Goal: Feedback & Contribution: Contribute content

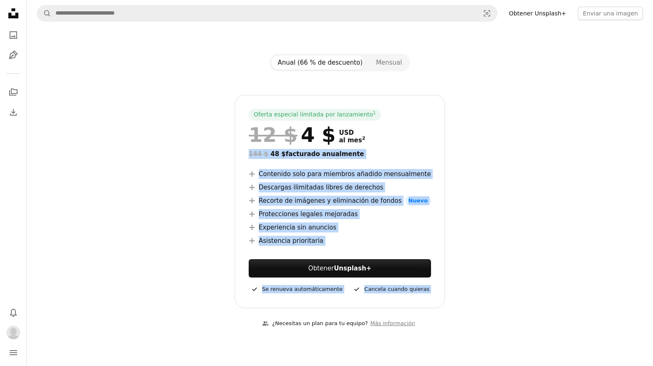
scroll to position [121, 0]
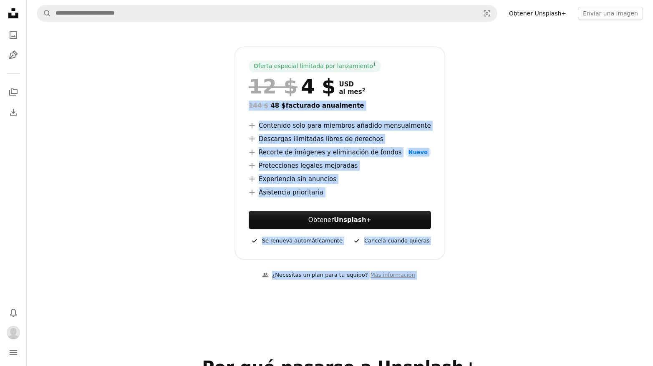
drag, startPoint x: 170, startPoint y: 235, endPoint x: 165, endPoint y: 348, distance: 113.6
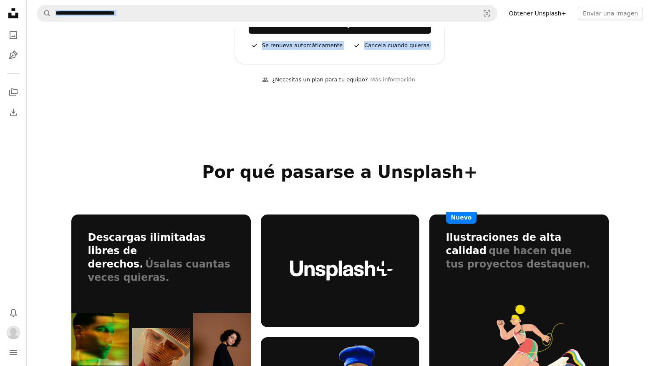
scroll to position [0, 0]
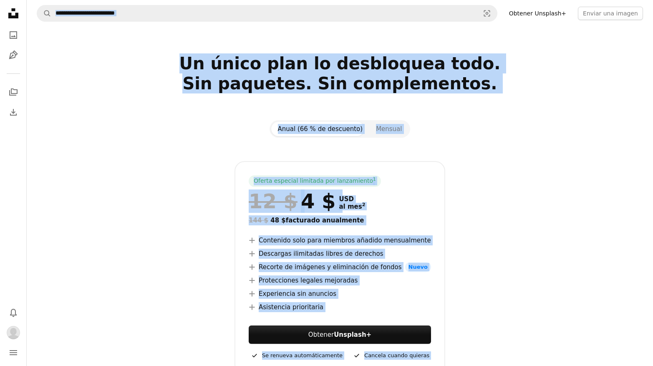
drag, startPoint x: 173, startPoint y: 300, endPoint x: 191, endPoint y: -36, distance: 336.6
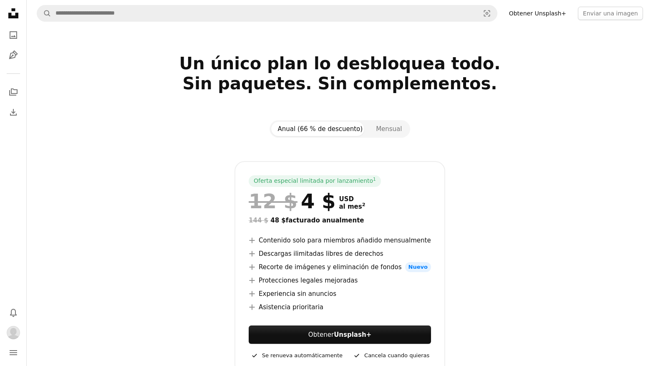
scroll to position [847, 0]
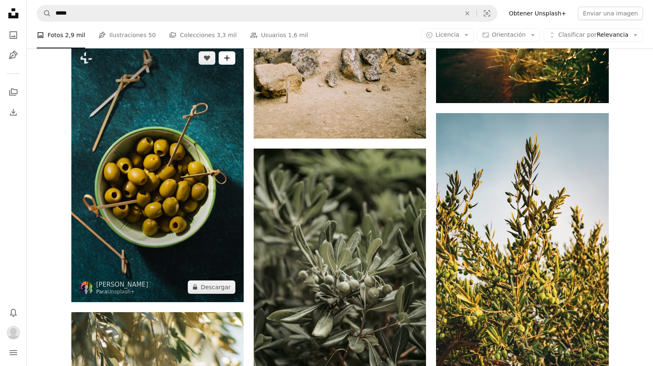
click at [229, 58] on icon "A plus sign" at bounding box center [227, 58] width 7 height 7
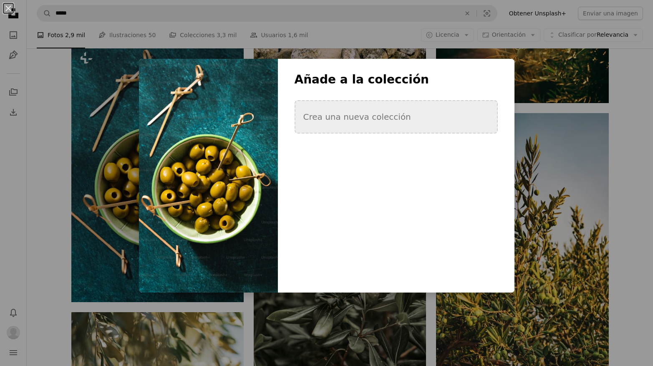
click at [328, 118] on button "Crea una nueva colección" at bounding box center [396, 116] width 203 height 33
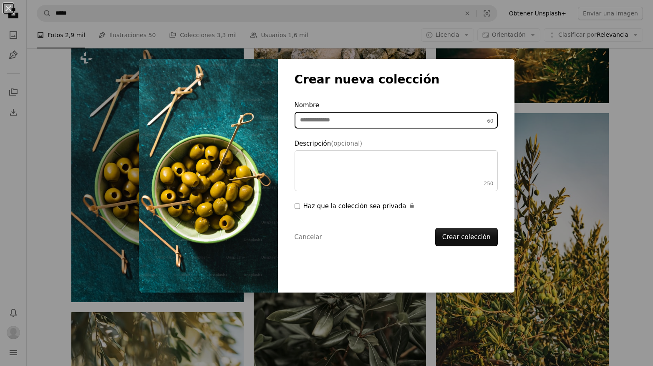
click at [340, 118] on input "Nombre 60" at bounding box center [396, 120] width 203 height 17
type input "********"
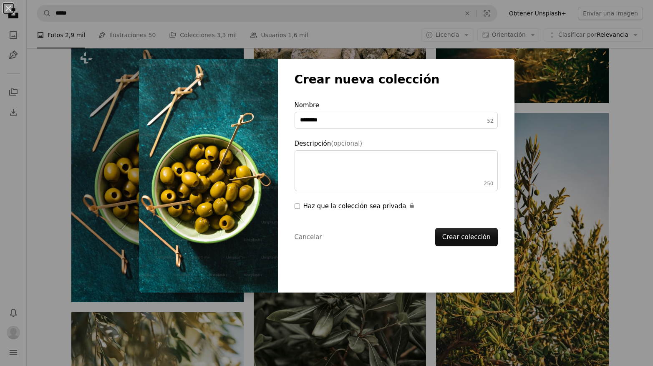
click at [458, 233] on button "Crear colección" at bounding box center [466, 237] width 63 height 18
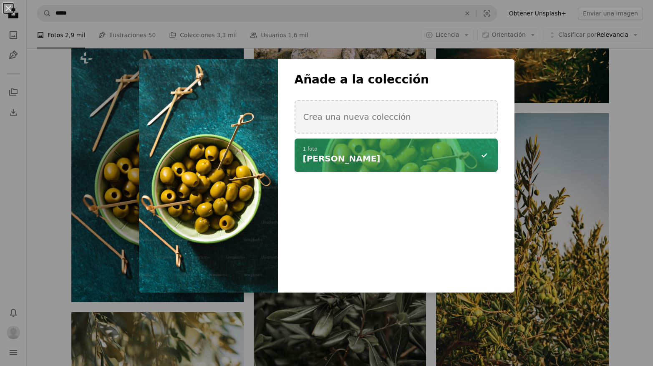
click at [625, 147] on div "An X shape Añade a la colección Crea una nueva colección A checkmark A minus si…" at bounding box center [326, 183] width 653 height 366
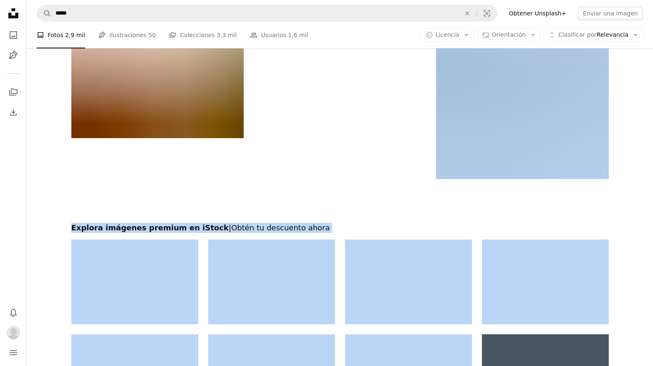
scroll to position [1556, 0]
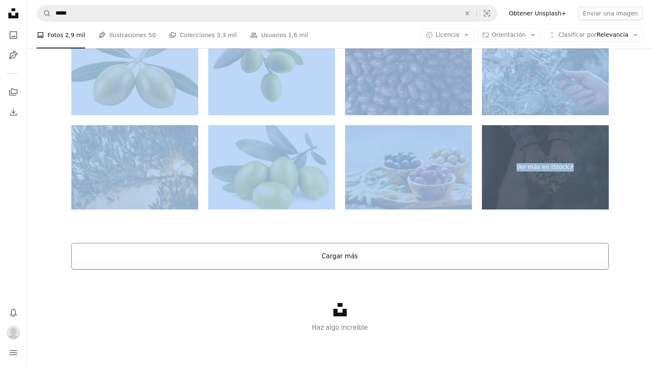
drag, startPoint x: 637, startPoint y: 127, endPoint x: 368, endPoint y: 245, distance: 293.5
click at [361, 258] on button "Cargar más" at bounding box center [340, 256] width 538 height 27
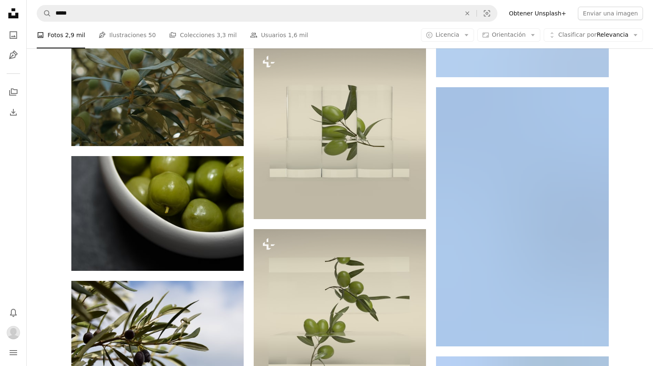
scroll to position [3540, 0]
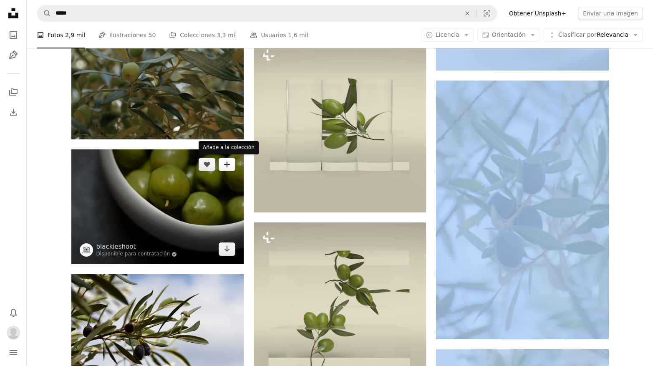
click at [227, 168] on button "A plus sign" at bounding box center [227, 164] width 17 height 13
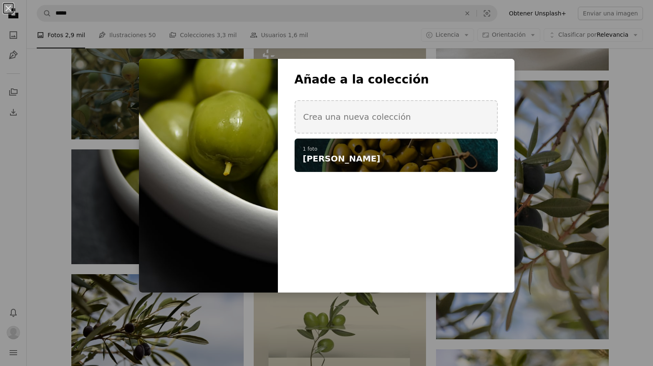
click at [344, 157] on span "[PERSON_NAME]" at bounding box center [342, 159] width 78 height 12
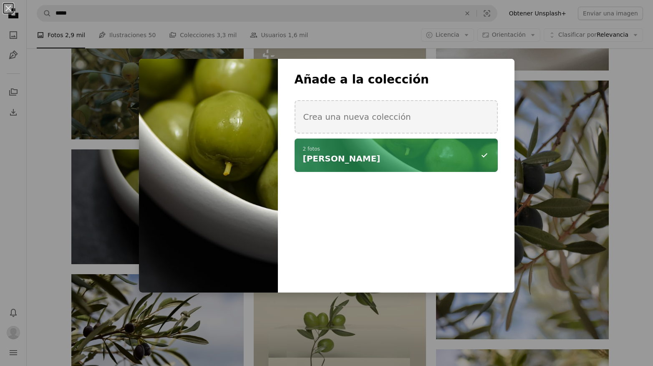
click at [622, 187] on div "An X shape Añade a la colección Crea una nueva colección A checkmark A minus si…" at bounding box center [326, 183] width 653 height 366
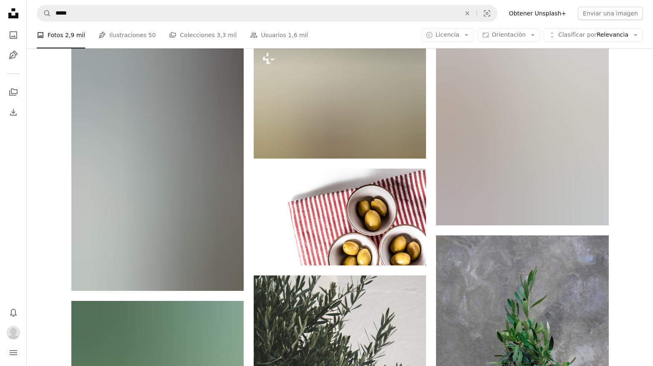
scroll to position [4698, 0]
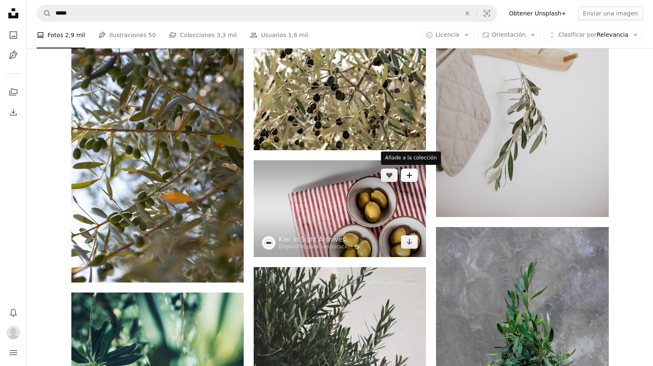
click at [407, 174] on icon "A plus sign" at bounding box center [409, 175] width 7 height 7
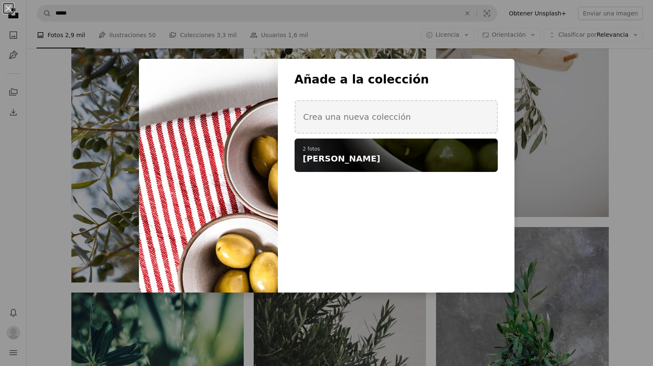
click at [409, 162] on h4 "[PERSON_NAME]" at bounding box center [391, 159] width 177 height 12
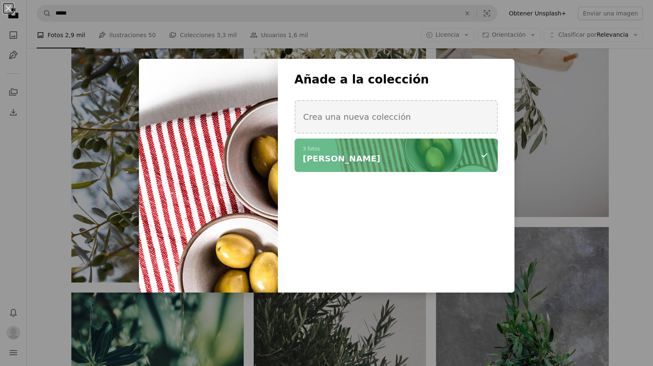
click at [637, 212] on div "An X shape Añade a la colección Crea una nueva colección A checkmark A minus si…" at bounding box center [326, 183] width 653 height 366
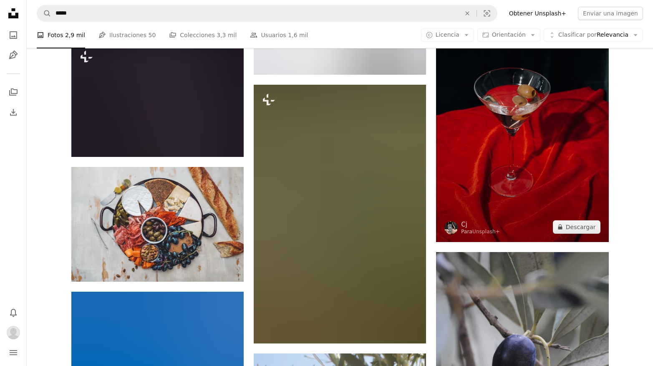
scroll to position [6317, 0]
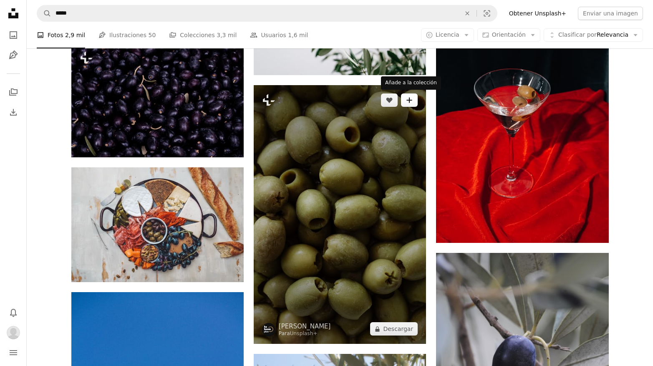
click at [407, 101] on icon "A plus sign" at bounding box center [409, 100] width 7 height 7
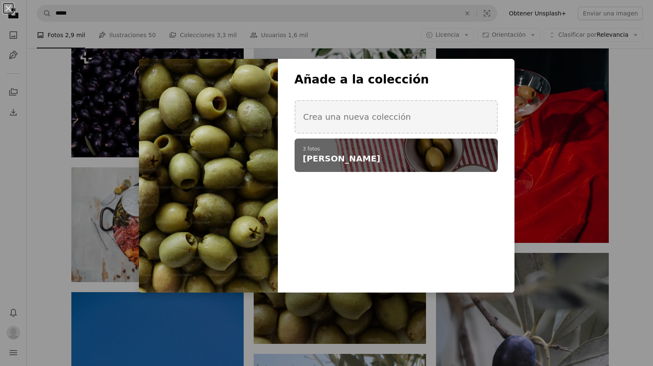
click at [374, 155] on h4 "[PERSON_NAME]" at bounding box center [391, 159] width 177 height 12
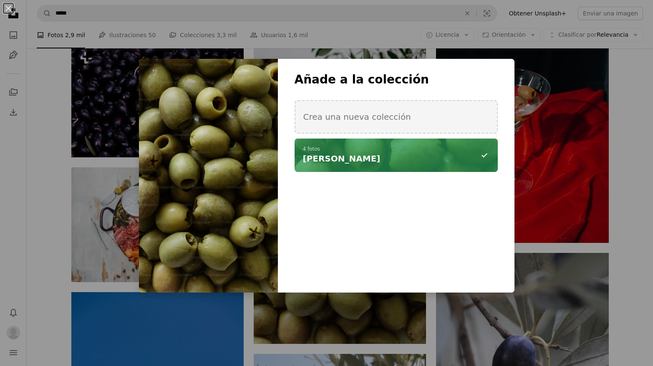
click at [430, 347] on div "An X shape Añade a la colección Crea una nueva colección A checkmark A minus si…" at bounding box center [326, 183] width 653 height 366
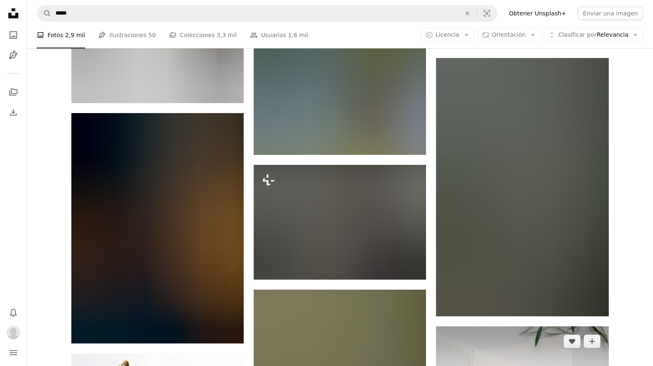
scroll to position [8074, 0]
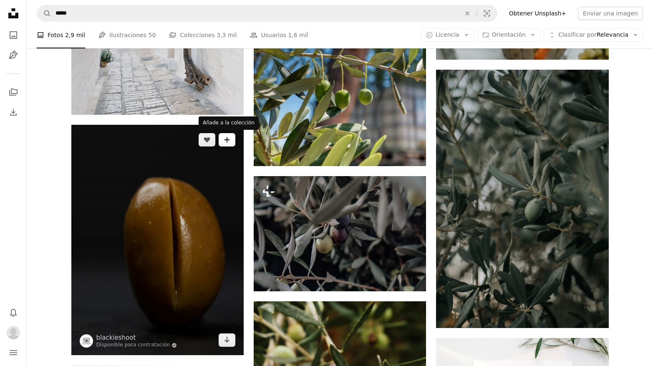
click at [225, 142] on icon "A plus sign" at bounding box center [227, 140] width 7 height 7
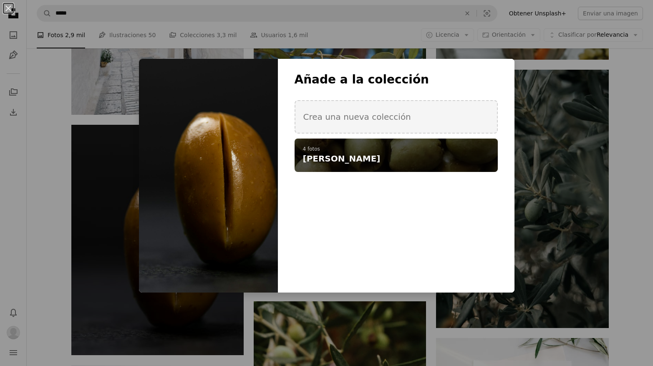
click at [351, 156] on h4 "[PERSON_NAME]" at bounding box center [391, 159] width 177 height 12
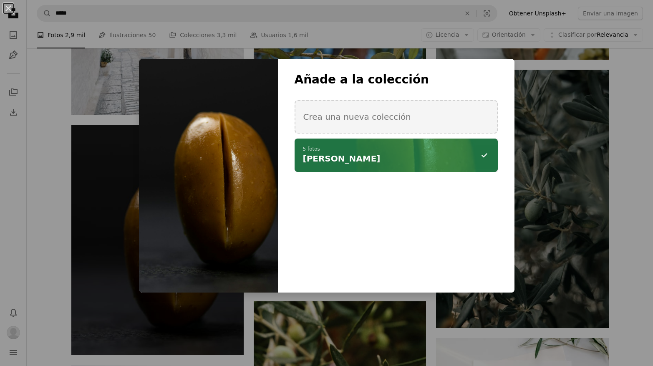
click at [620, 245] on div "An X shape Añade a la colección Crea una nueva colección A checkmark A minus si…" at bounding box center [326, 183] width 653 height 366
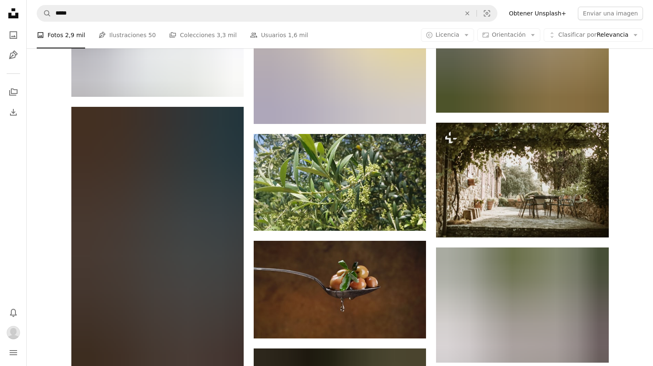
scroll to position [9019, 0]
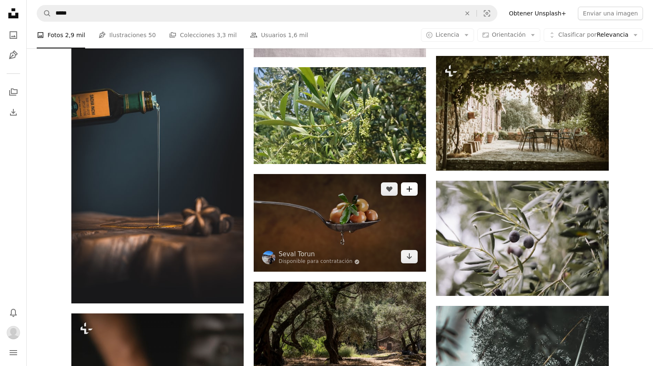
click at [412, 190] on icon "A plus sign" at bounding box center [409, 189] width 7 height 7
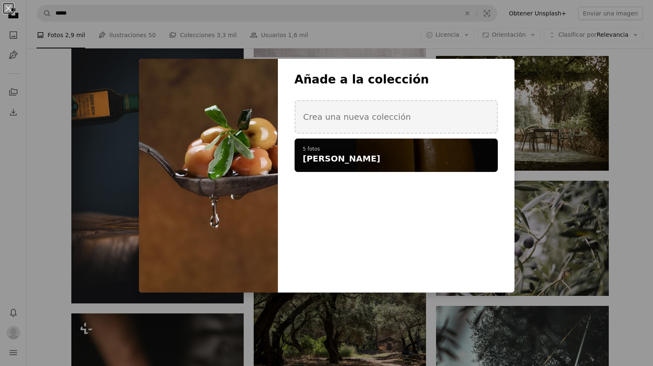
click at [401, 164] on div "A checkmark A plus sign 5 fotos [PERSON_NAME]" at bounding box center [396, 155] width 203 height 33
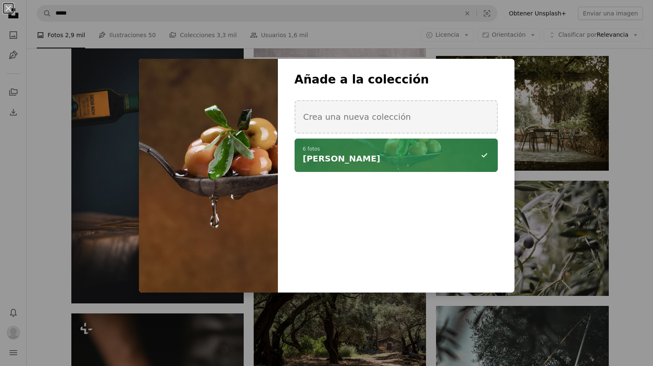
click at [631, 217] on div "An X shape Añade a la colección Crea una nueva colección A checkmark A minus si…" at bounding box center [326, 183] width 653 height 366
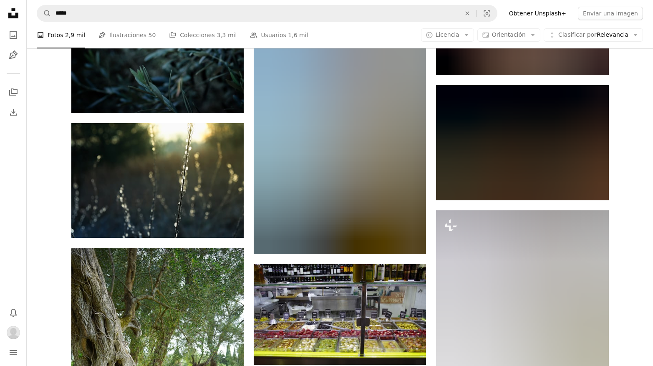
scroll to position [12140, 0]
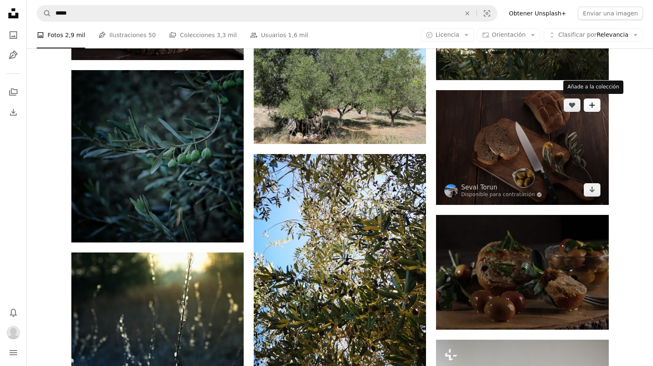
click at [592, 106] on icon "Añade a la colección" at bounding box center [591, 104] width 5 height 5
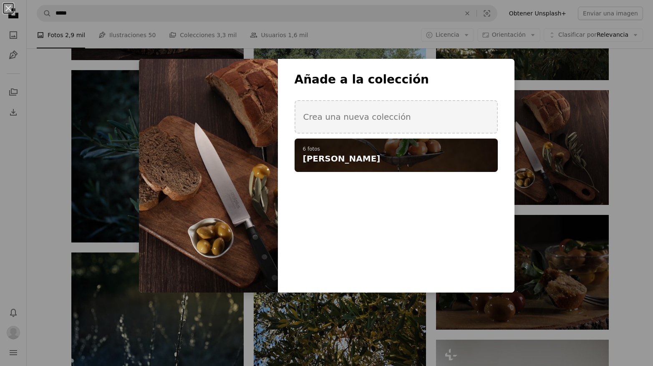
drag, startPoint x: 428, startPoint y: 162, endPoint x: 434, endPoint y: 160, distance: 6.2
click at [428, 162] on h4 "[PERSON_NAME]" at bounding box center [391, 159] width 177 height 12
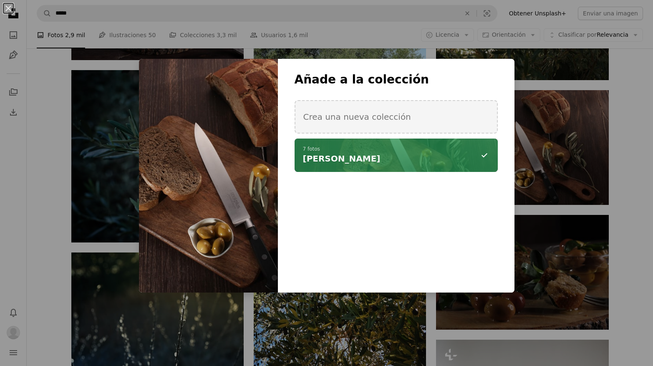
click at [632, 259] on div "An X shape Añade a la colección Crea una nueva colección A checkmark A minus si…" at bounding box center [326, 183] width 653 height 366
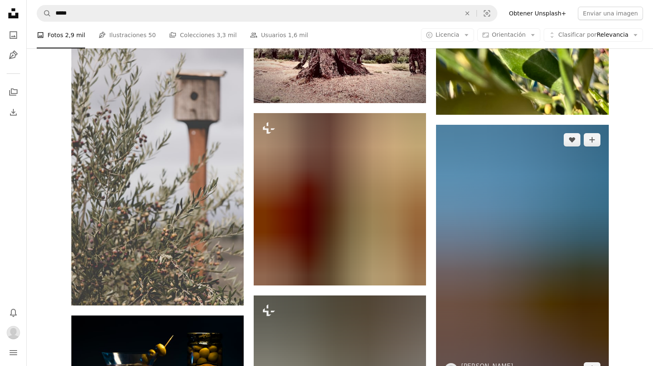
scroll to position [13795, 0]
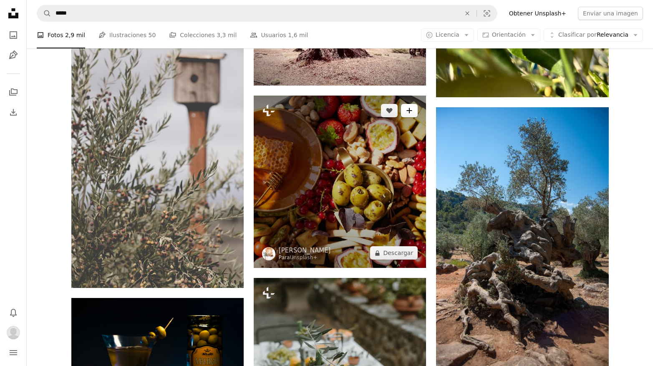
click at [405, 111] on button "A plus sign" at bounding box center [409, 110] width 17 height 13
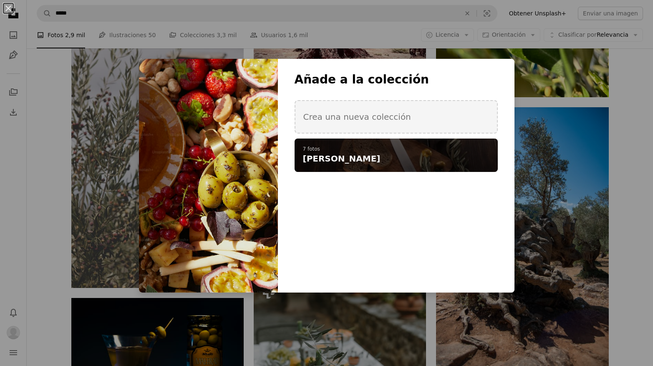
click at [387, 150] on p "7 fotos" at bounding box center [396, 149] width 187 height 7
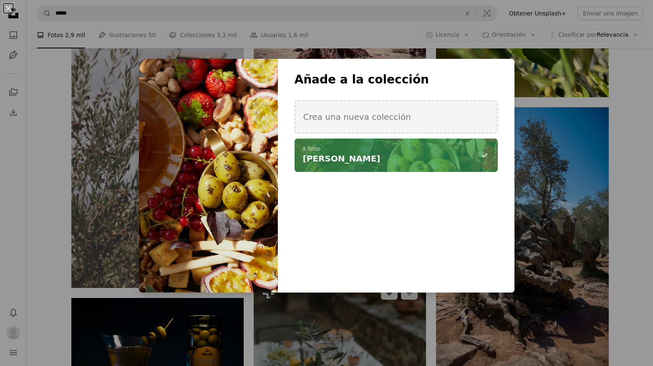
click at [306, 321] on div "An X shape Añade a la colección Crea una nueva colección A checkmark A minus si…" at bounding box center [326, 183] width 653 height 366
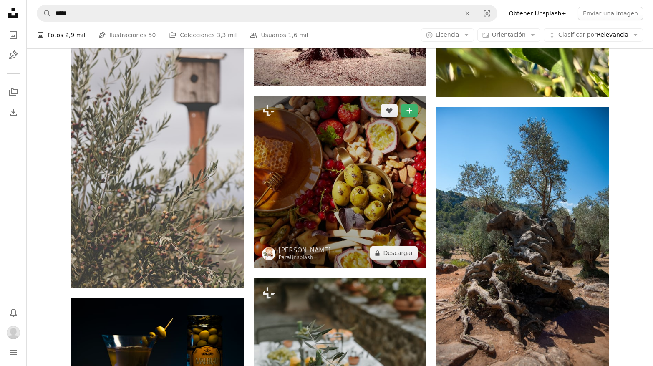
click at [334, 229] on img at bounding box center [340, 182] width 172 height 172
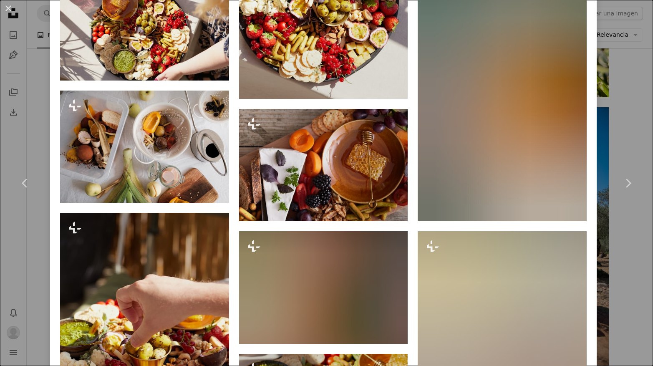
scroll to position [1048, 0]
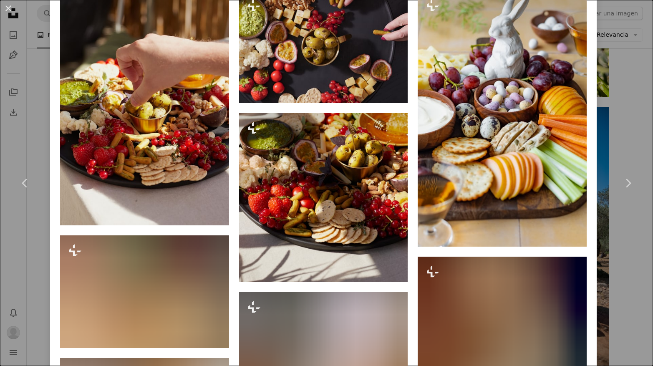
drag, startPoint x: 560, startPoint y: 184, endPoint x: 503, endPoint y: 373, distance: 197.7
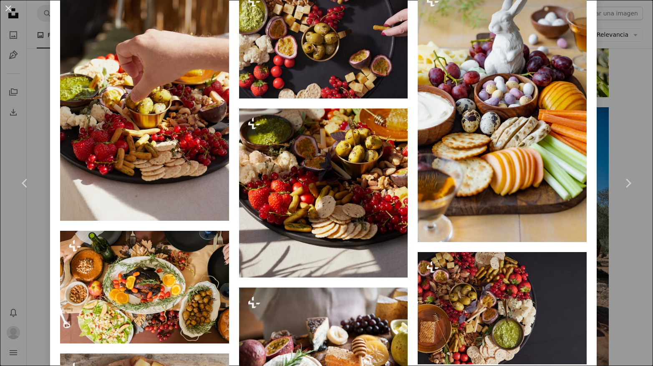
click at [621, 251] on div "An X shape Chevron left Chevron right [PERSON_NAME] Para Unsplash+ A heart A pl…" at bounding box center [326, 183] width 653 height 366
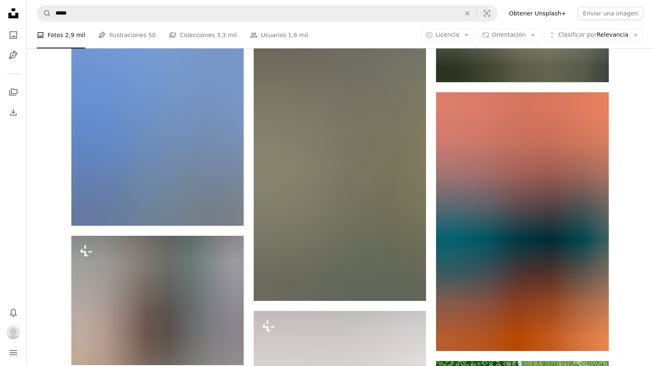
scroll to position [14362, 0]
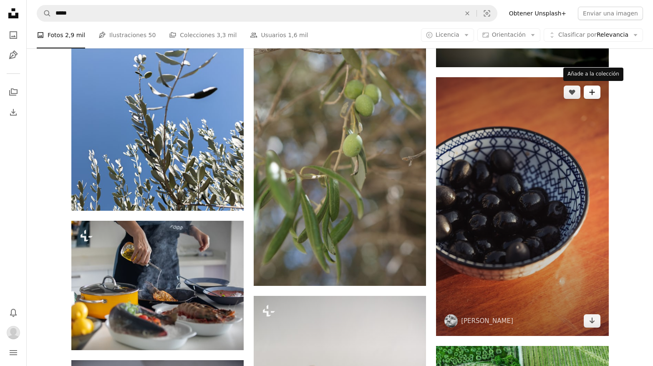
click at [592, 92] on icon "A plus sign" at bounding box center [592, 92] width 7 height 7
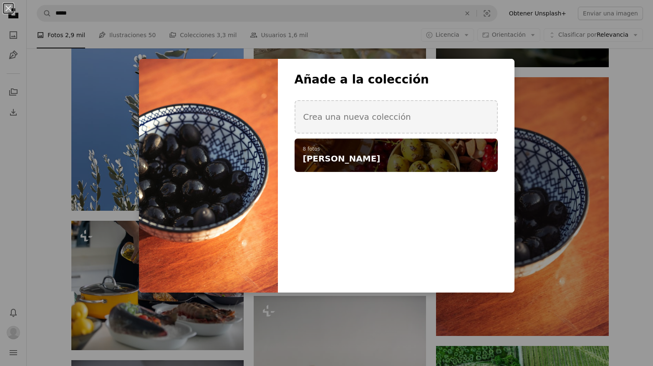
click at [453, 156] on h4 "[PERSON_NAME]" at bounding box center [391, 159] width 177 height 12
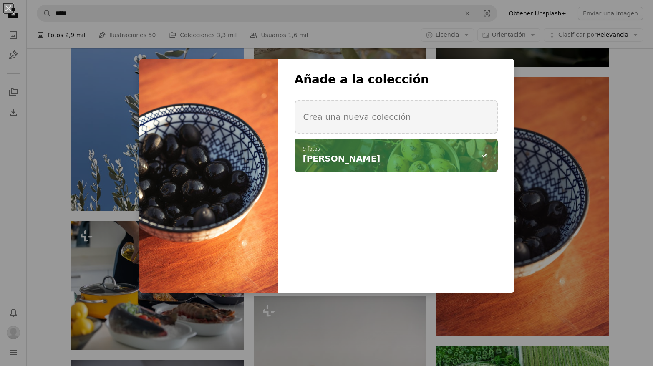
click at [459, 159] on h4 "[PERSON_NAME]" at bounding box center [391, 159] width 177 height 12
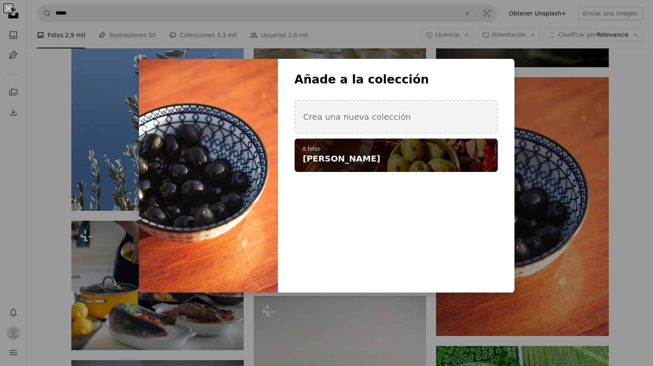
click at [325, 157] on span "[PERSON_NAME]" at bounding box center [342, 159] width 78 height 12
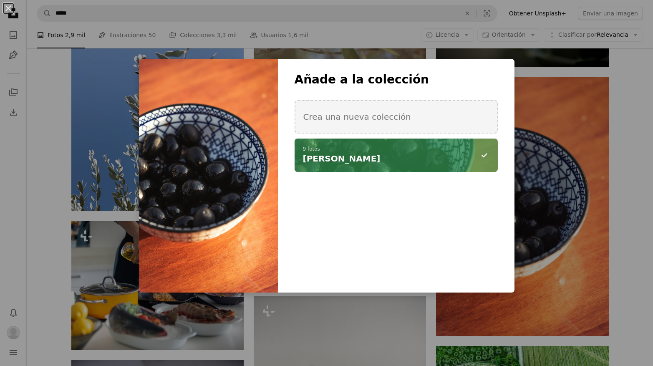
click at [486, 154] on icon "A minus sign" at bounding box center [485, 155] width 10 height 10
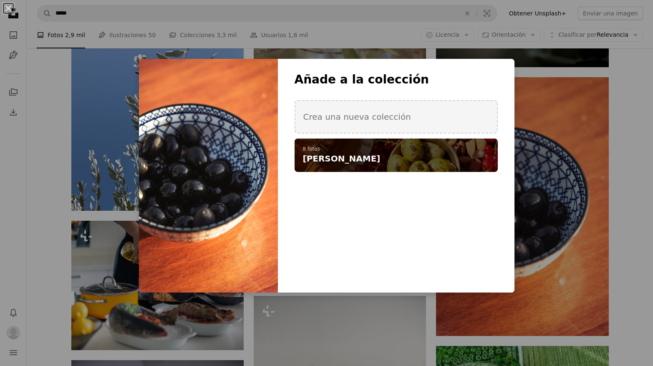
click at [0, 0] on icon "A plus sign" at bounding box center [0, 0] width 0 height 0
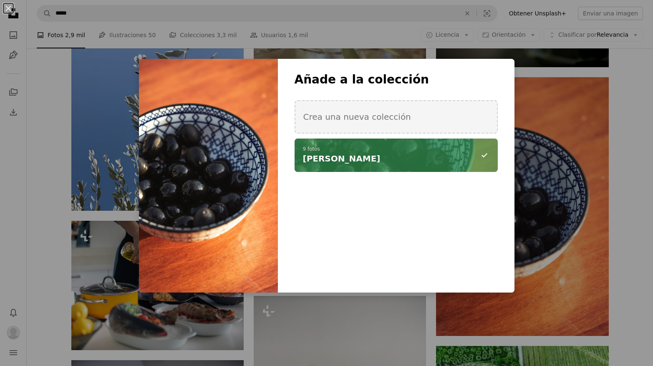
drag, startPoint x: 593, startPoint y: 144, endPoint x: 583, endPoint y: 142, distance: 10.6
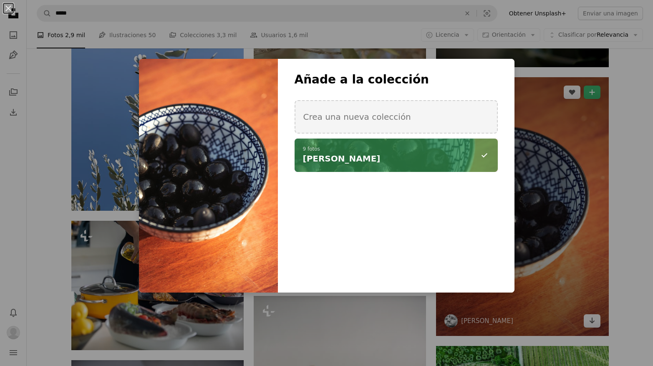
click at [593, 144] on div "An X shape Añade a la colección Crea una nueva colección A checkmark A minus si…" at bounding box center [326, 183] width 653 height 366
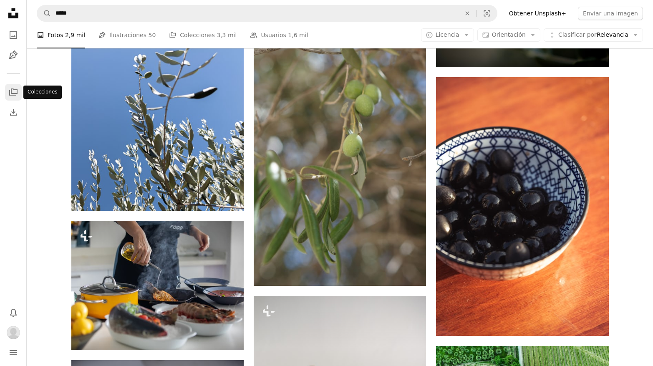
click at [12, 94] on icon "A stack of folders" at bounding box center [13, 92] width 10 height 10
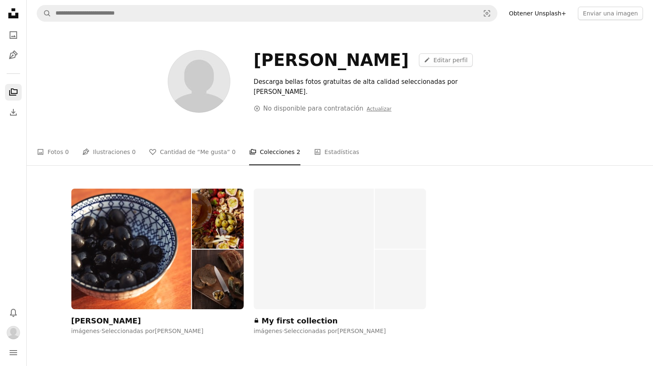
click at [103, 314] on div "[PERSON_NAME] imágenes · Seleccionadas por [PERSON_NAME]" at bounding box center [157, 262] width 172 height 147
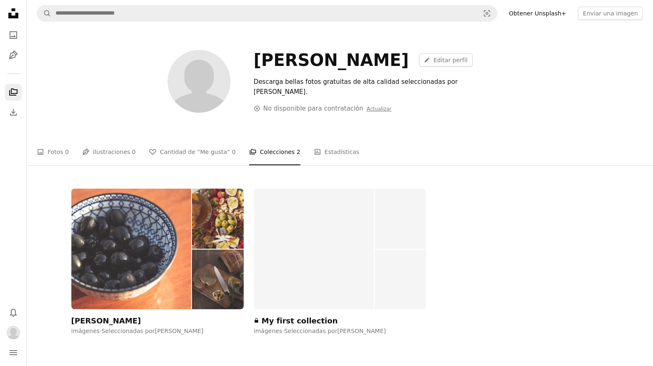
click at [101, 319] on div "[PERSON_NAME]" at bounding box center [106, 321] width 70 height 10
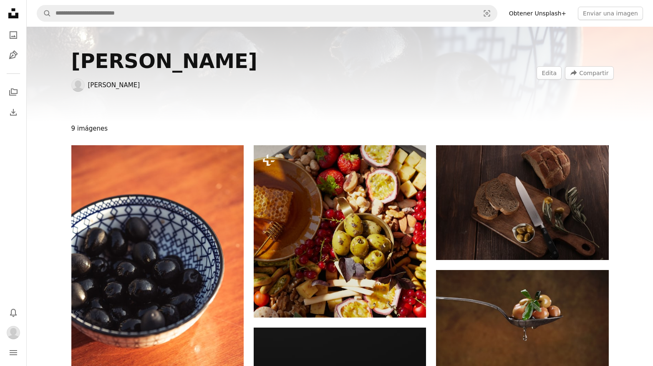
drag, startPoint x: 639, startPoint y: 103, endPoint x: 636, endPoint y: 109, distance: 6.7
click at [639, 103] on div "[PERSON_NAME] Edita A forward-right arrow Compartir" at bounding box center [340, 74] width 627 height 95
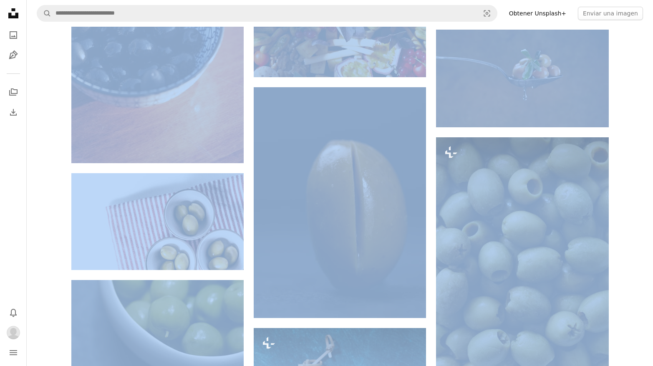
drag, startPoint x: 636, startPoint y: 109, endPoint x: 567, endPoint y: 374, distance: 273.6
click at [567, 366] on html "Unsplash logo Página de inicio de Unsplash A photo Pen Tool A stack of folders …" at bounding box center [326, 291] width 653 height 1063
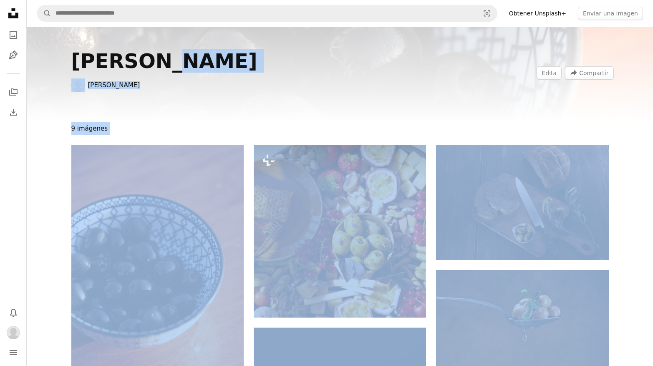
click at [58, 110] on div "[PERSON_NAME] Edita A forward-right arrow Compartir" at bounding box center [340, 74] width 627 height 95
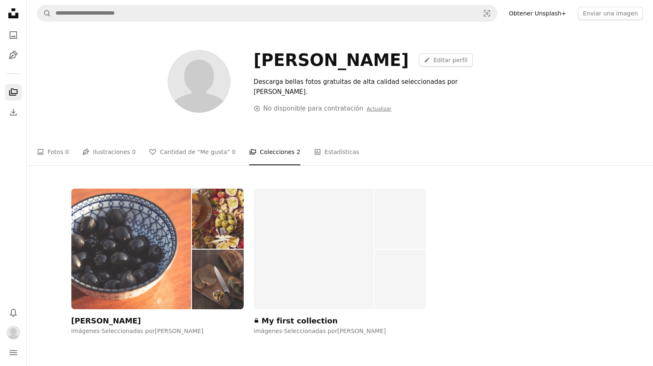
click at [101, 321] on div "[PERSON_NAME]" at bounding box center [106, 321] width 70 height 10
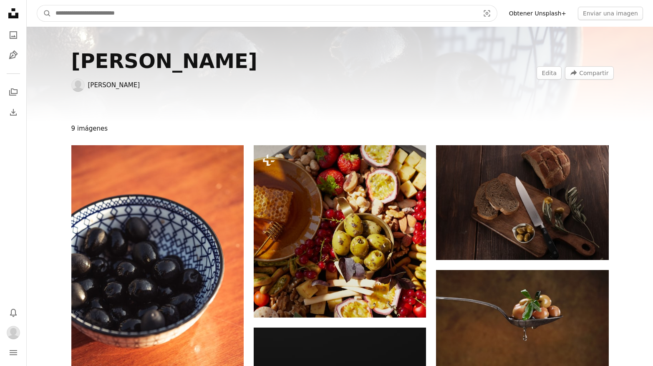
click at [138, 14] on input "Encuentra imágenes en todo el sitio" at bounding box center [264, 13] width 426 height 16
type input "*****"
click at [37, 5] on button "A magnifying glass" at bounding box center [44, 13] width 14 height 16
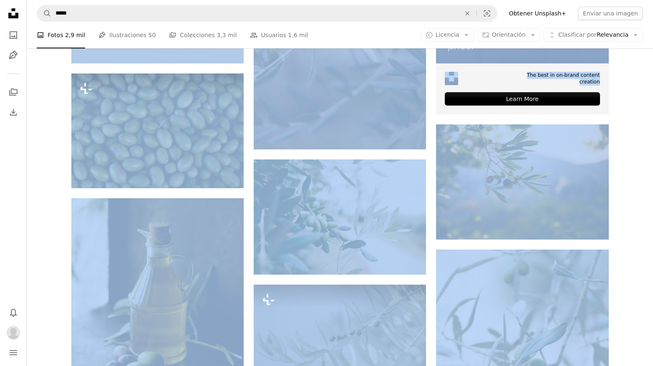
scroll to position [619, 0]
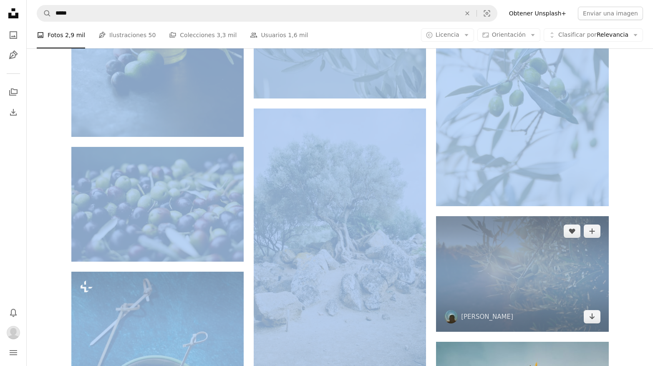
drag, startPoint x: 632, startPoint y: 169, endPoint x: 551, endPoint y: 327, distance: 178.5
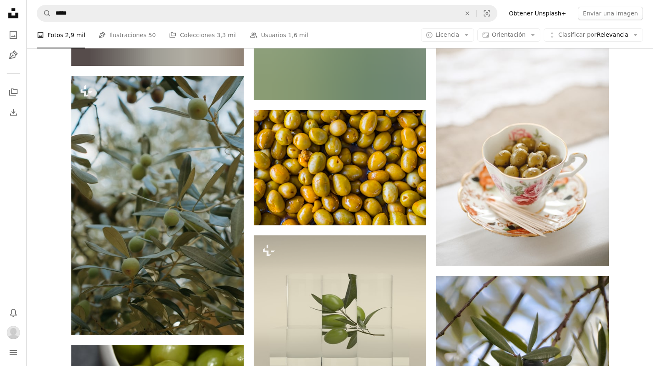
scroll to position [3286, 0]
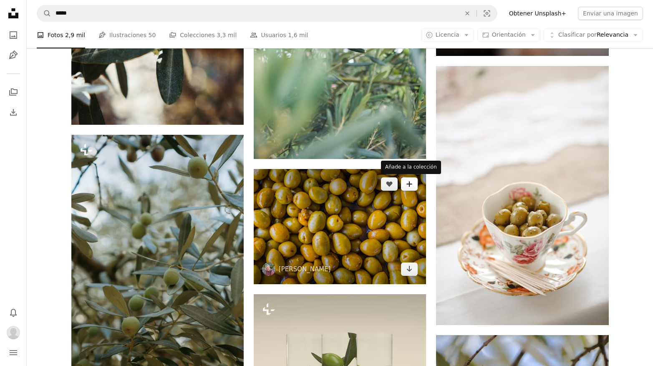
click at [410, 184] on icon "Añade a la colección" at bounding box center [409, 184] width 5 height 5
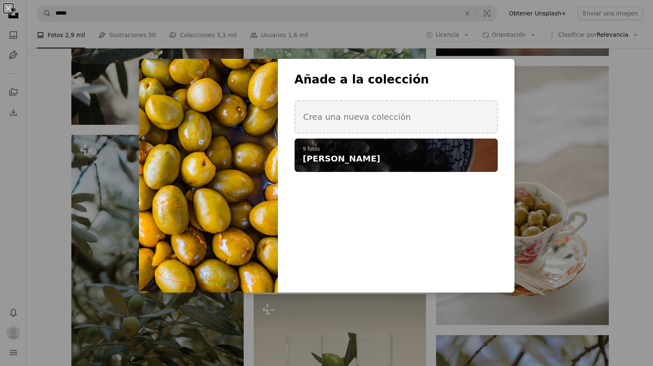
click at [408, 157] on h4 "[PERSON_NAME]" at bounding box center [391, 159] width 177 height 12
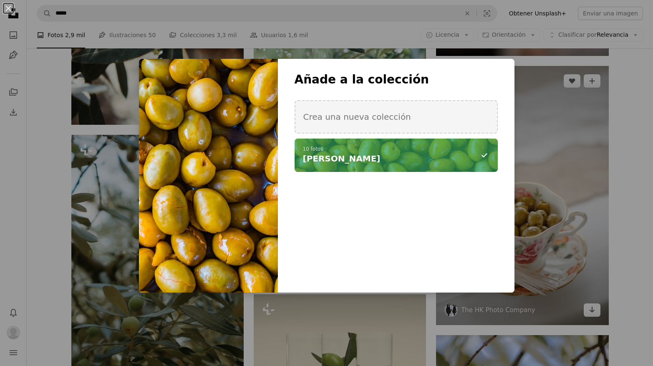
drag, startPoint x: 631, startPoint y: 163, endPoint x: 592, endPoint y: 164, distance: 39.3
click at [631, 163] on div "An X shape Añade a la colección Crea una nueva colección A checkmark A minus si…" at bounding box center [326, 183] width 653 height 366
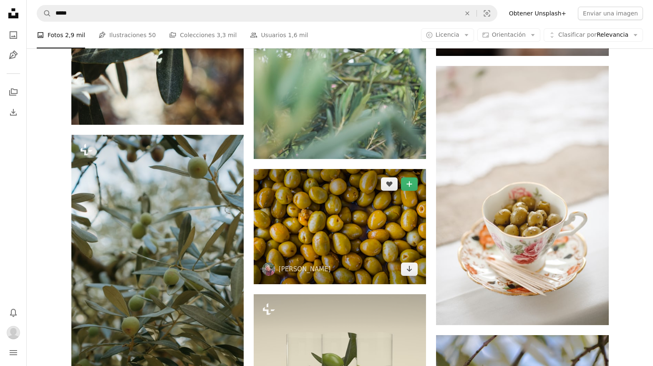
click at [400, 240] on img at bounding box center [340, 226] width 172 height 115
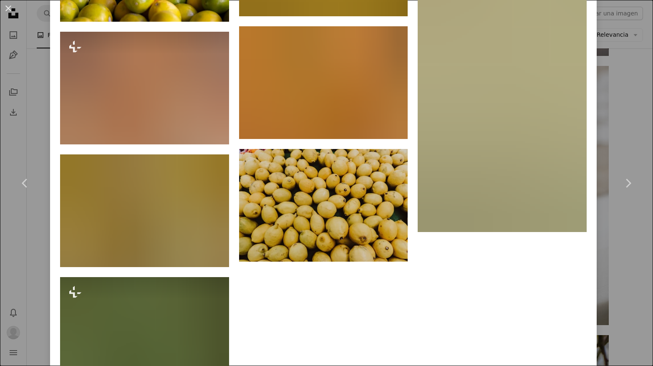
scroll to position [2347, 0]
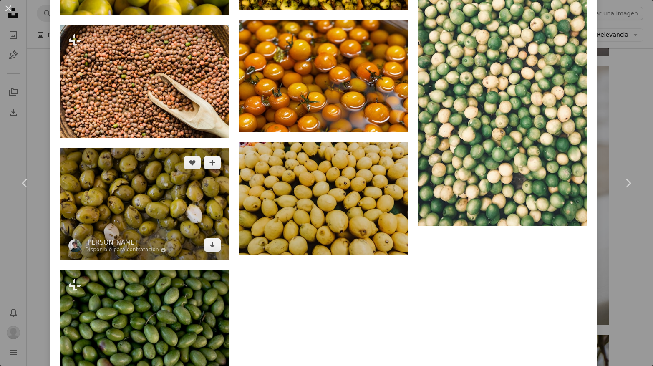
click at [221, 224] on img at bounding box center [144, 204] width 169 height 113
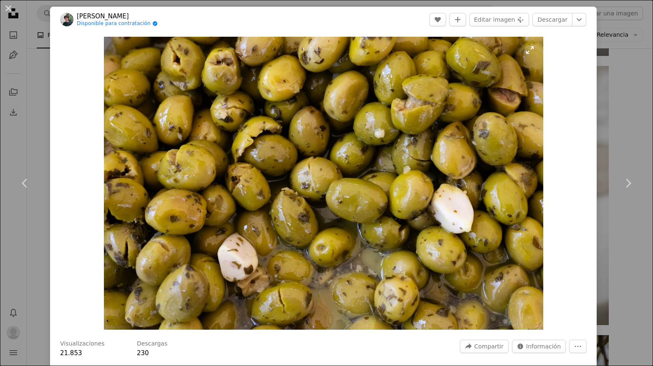
scroll to position [17, 0]
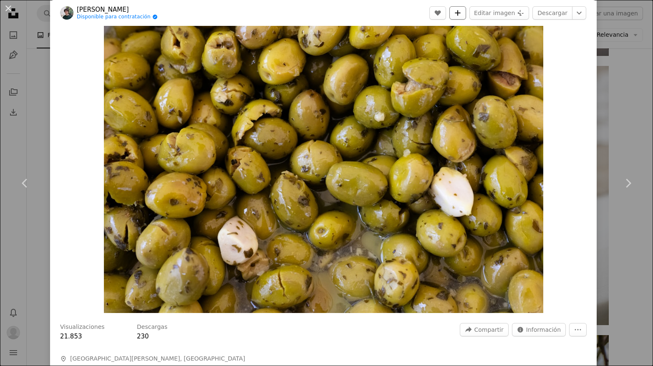
click at [460, 14] on icon "Añade a la colección" at bounding box center [457, 12] width 5 height 5
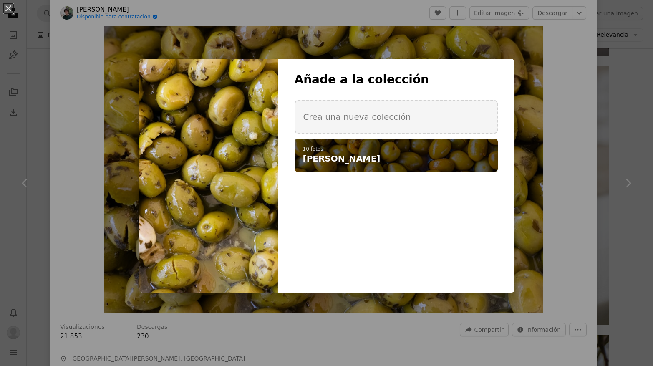
click at [337, 155] on span "[PERSON_NAME]" at bounding box center [342, 159] width 78 height 12
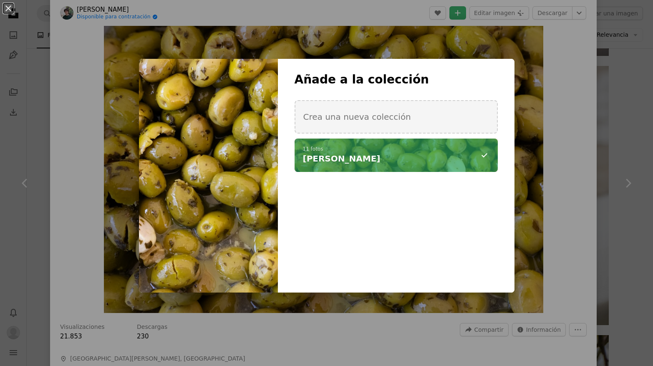
click at [556, 144] on div "An X shape Añade a la colección Crea una nueva colección A checkmark A minus si…" at bounding box center [326, 183] width 653 height 366
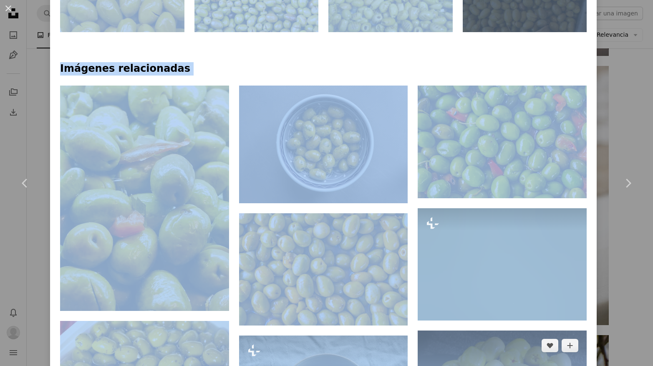
scroll to position [560, 0]
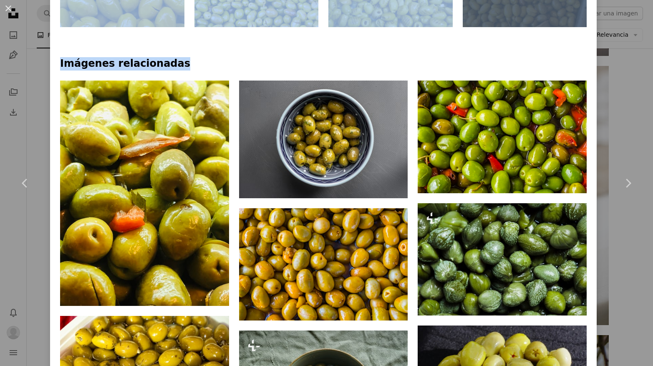
drag, startPoint x: 564, startPoint y: 141, endPoint x: 485, endPoint y: 48, distance: 122.0
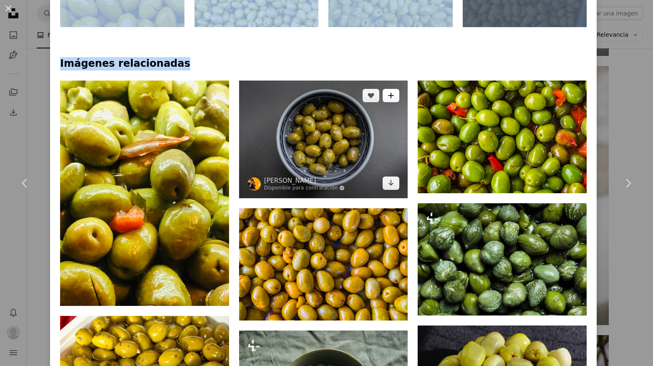
click at [400, 89] on button "A plus sign" at bounding box center [391, 95] width 17 height 13
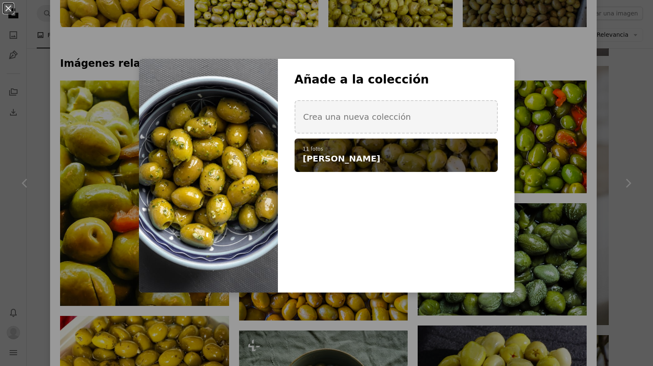
click at [346, 159] on h4 "[PERSON_NAME]" at bounding box center [391, 159] width 177 height 12
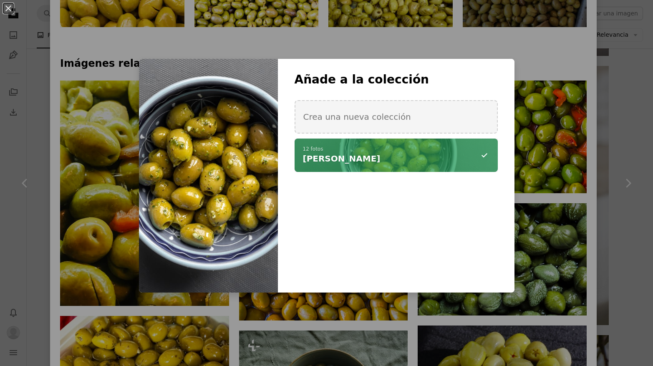
click at [397, 45] on div "An X shape Añade a la colección Crea una nueva colección A checkmark A minus si…" at bounding box center [326, 183] width 653 height 366
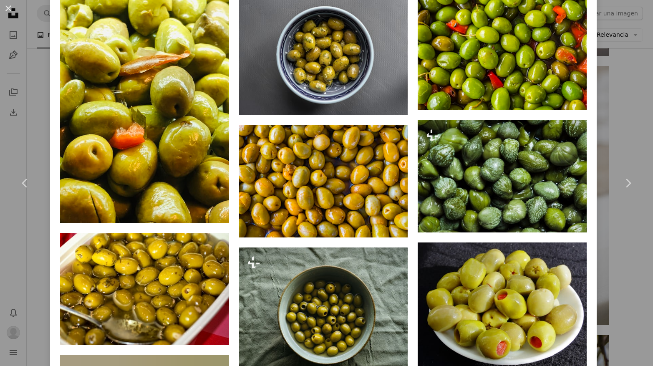
scroll to position [742, 0]
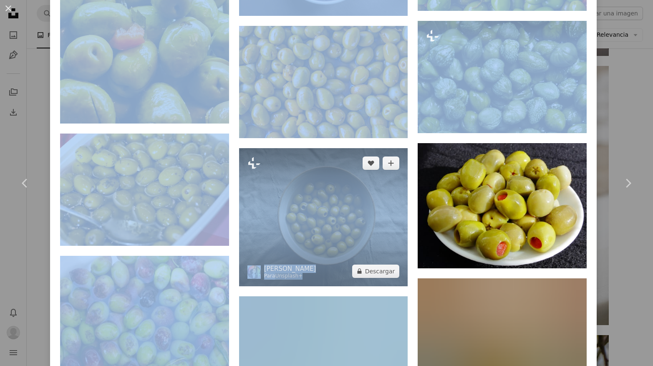
drag, startPoint x: 445, startPoint y: 84, endPoint x: 412, endPoint y: 154, distance: 77.1
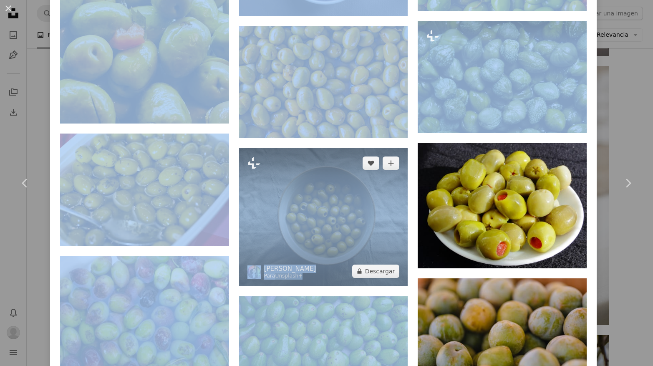
click at [392, 160] on icon "A plus sign" at bounding box center [391, 163] width 7 height 7
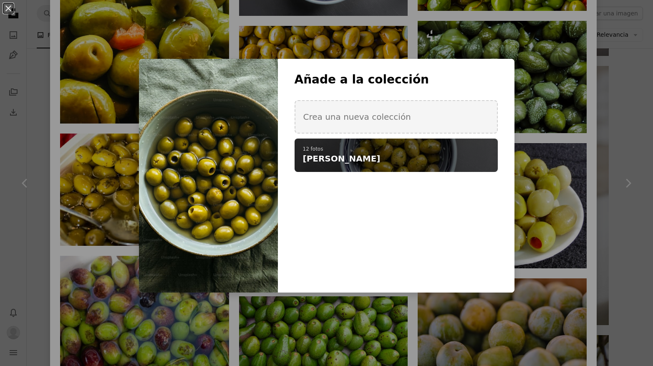
click at [373, 153] on h4 "[PERSON_NAME]" at bounding box center [391, 159] width 177 height 12
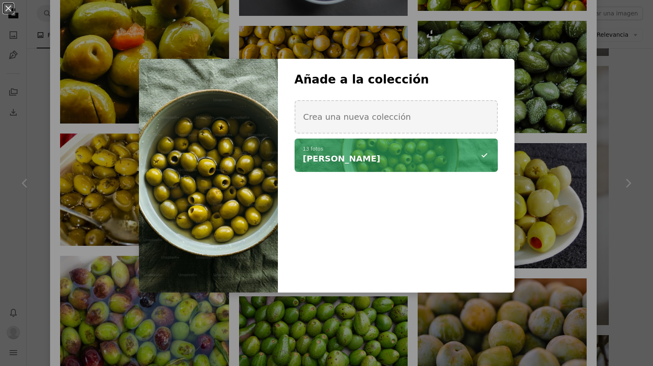
click at [598, 155] on div "An X shape Añade a la colección Crea una nueva colección A checkmark A minus si…" at bounding box center [326, 183] width 653 height 366
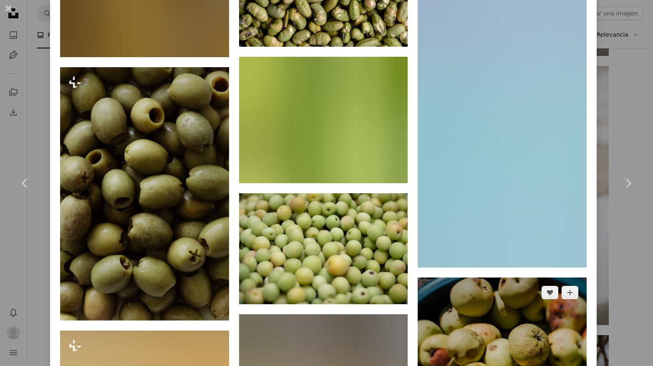
scroll to position [1494, 0]
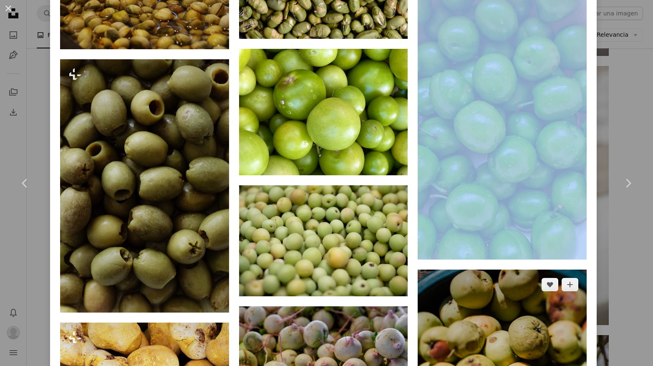
drag, startPoint x: 598, startPoint y: 161, endPoint x: 430, endPoint y: 316, distance: 229.6
click at [485, 341] on div "Explora imágenes premium relacionadas en iStock | Ahorra un 20 % con el código …" at bounding box center [323, 267] width 547 height 2588
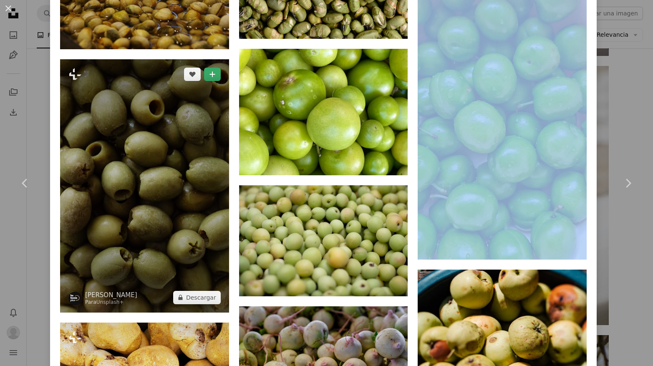
click at [215, 72] on icon "Añade a la colección" at bounding box center [212, 73] width 5 height 5
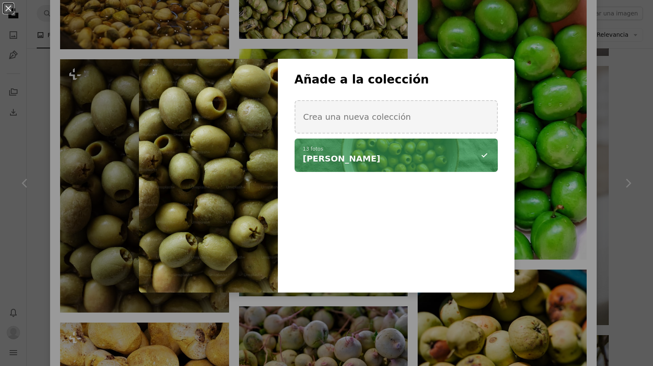
click at [332, 144] on div "A checkmark A minus sign 13 fotos [PERSON_NAME]" at bounding box center [396, 155] width 203 height 33
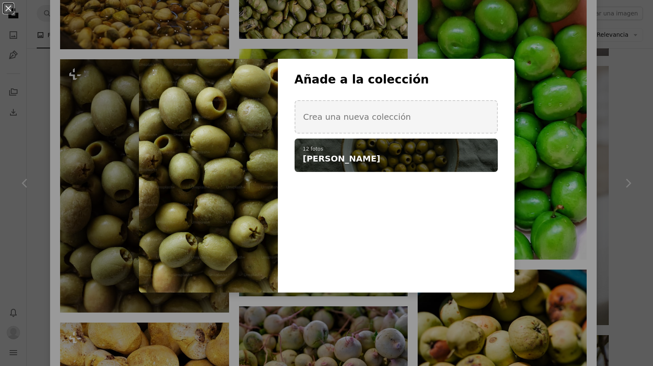
drag, startPoint x: 401, startPoint y: 160, endPoint x: 407, endPoint y: 159, distance: 6.8
click at [401, 160] on h4 "[PERSON_NAME]" at bounding box center [391, 159] width 177 height 12
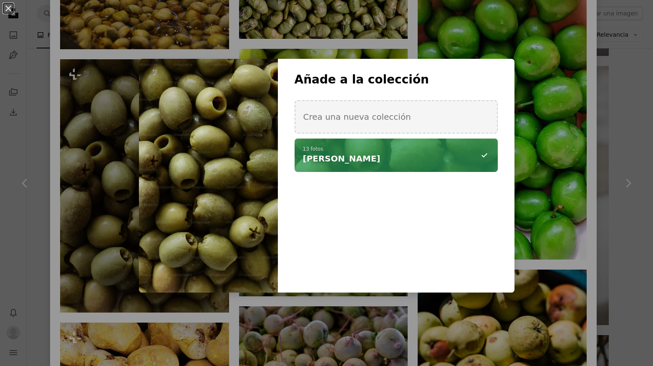
click at [595, 266] on div "An X shape Añade a la colección Crea una nueva colección A checkmark A minus si…" at bounding box center [326, 183] width 653 height 366
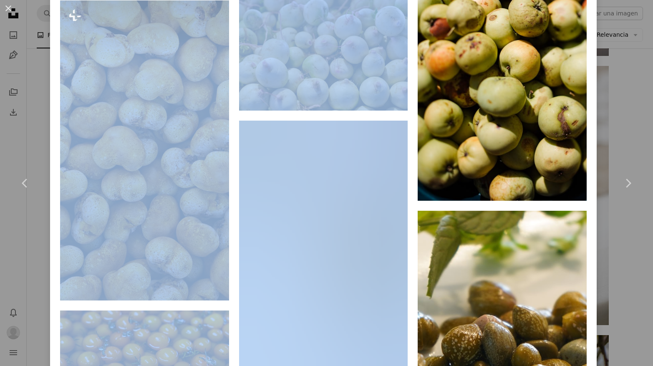
scroll to position [1905, 0]
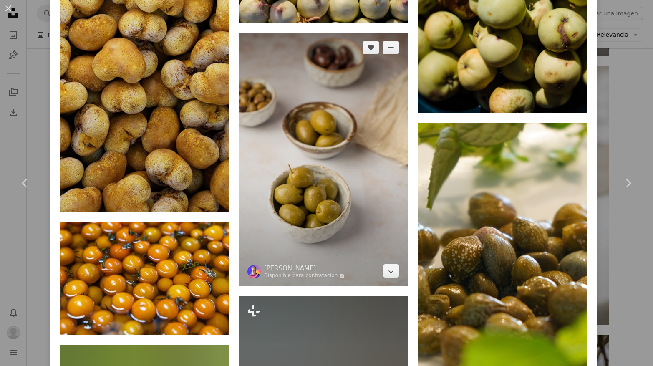
drag, startPoint x: 417, startPoint y: 295, endPoint x: 405, endPoint y: 247, distance: 49.7
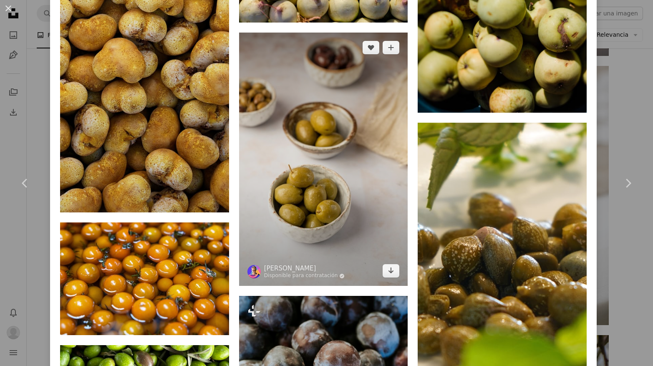
click at [398, 51] on button "A plus sign" at bounding box center [391, 47] width 17 height 13
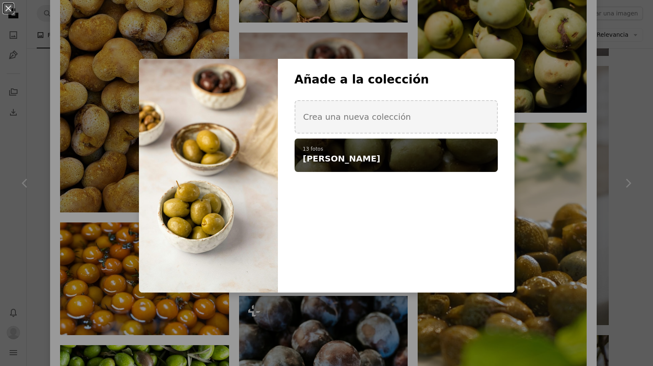
click at [360, 149] on p "13 fotos" at bounding box center [396, 149] width 187 height 7
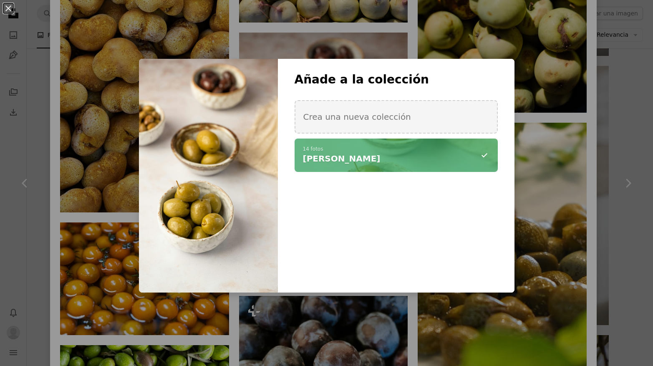
click at [237, 319] on div "An X shape Añade a la colección Crea una nueva colección A checkmark A minus si…" at bounding box center [326, 183] width 653 height 366
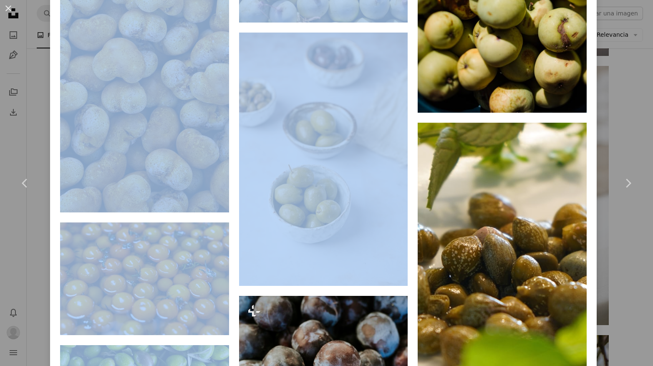
drag, startPoint x: 237, startPoint y: 306, endPoint x: 286, endPoint y: 390, distance: 97.3
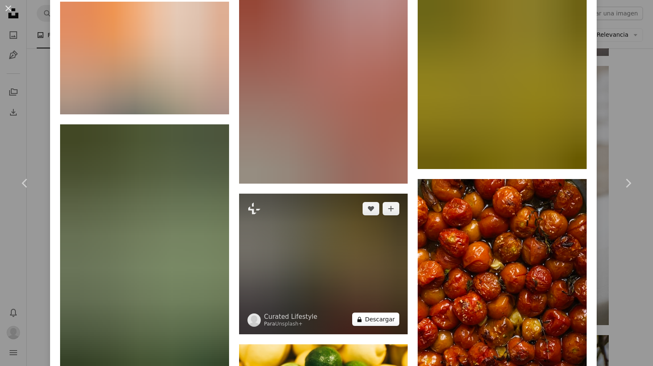
scroll to position [4784, 0]
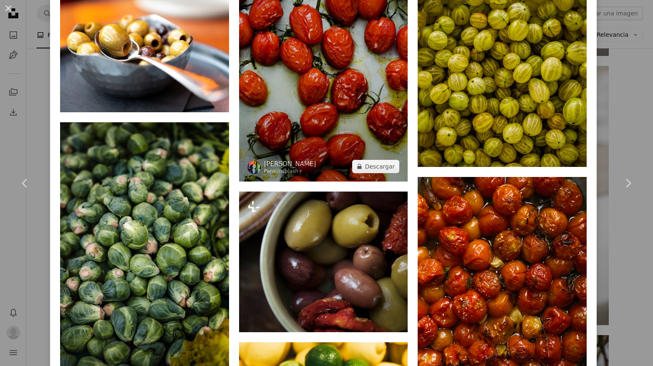
drag, startPoint x: 419, startPoint y: 182, endPoint x: 401, endPoint y: 26, distance: 157.1
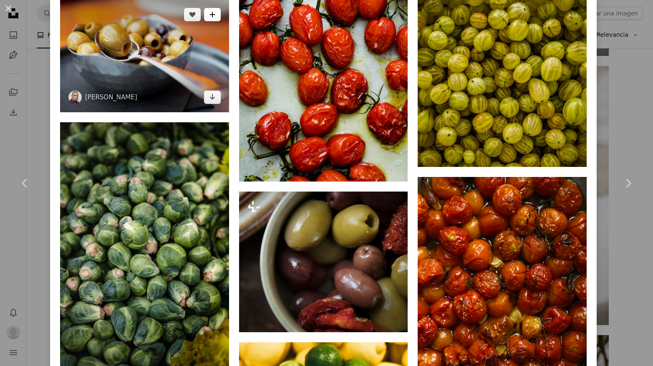
click at [212, 18] on icon "A plus sign" at bounding box center [212, 14] width 7 height 7
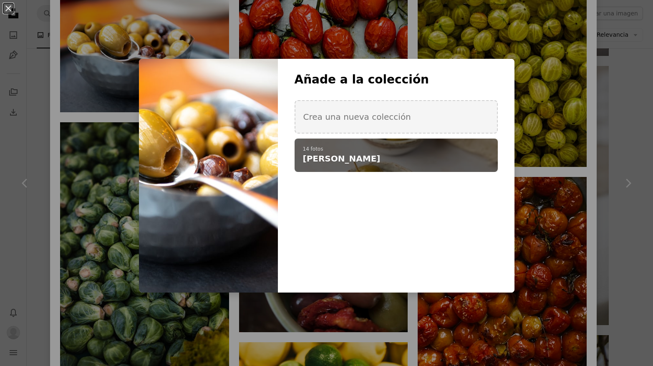
click at [305, 148] on p "14 fotos" at bounding box center [396, 149] width 187 height 7
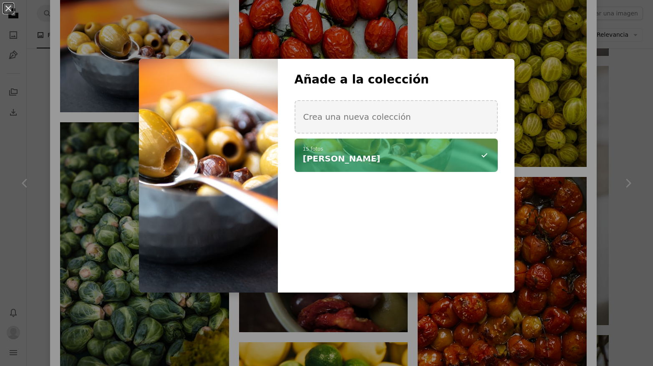
click at [160, 18] on div "An X shape Añade a la colección Crea una nueva colección A checkmark A minus si…" at bounding box center [326, 183] width 653 height 366
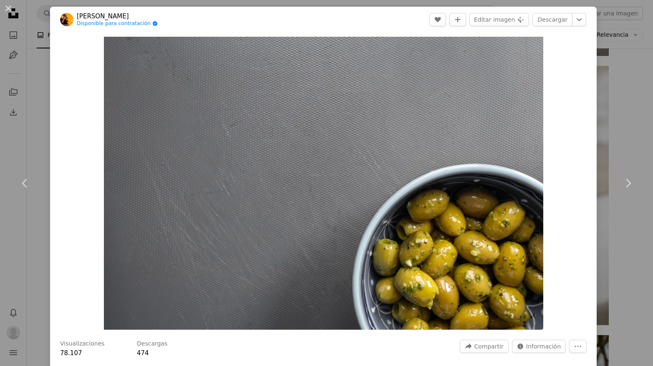
click at [574, 76] on div "Zoom in" at bounding box center [323, 183] width 547 height 301
drag, startPoint x: 9, startPoint y: 8, endPoint x: 15, endPoint y: 7, distance: 6.5
click at [9, 8] on button "An X shape" at bounding box center [8, 8] width 10 height 10
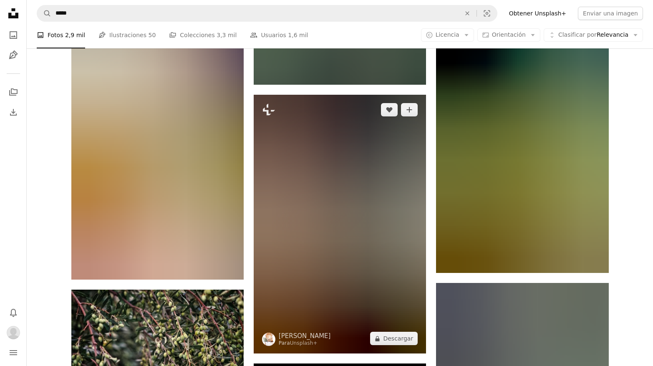
scroll to position [9600, 0]
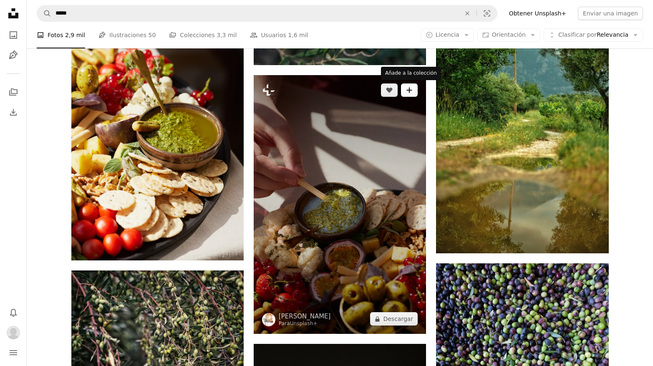
click at [412, 93] on icon "A plus sign" at bounding box center [409, 90] width 7 height 7
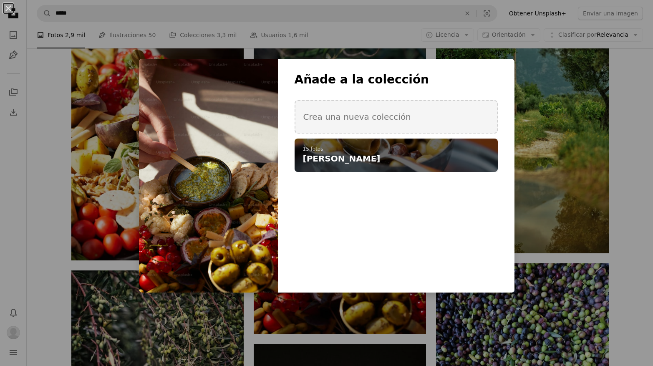
click at [375, 159] on h4 "[PERSON_NAME]" at bounding box center [391, 159] width 177 height 12
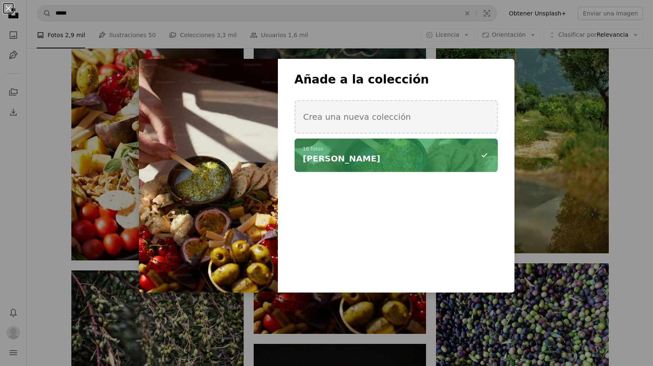
click at [634, 155] on div "An X shape Añade a la colección Crea una nueva colección A checkmark A minus si…" at bounding box center [326, 183] width 653 height 366
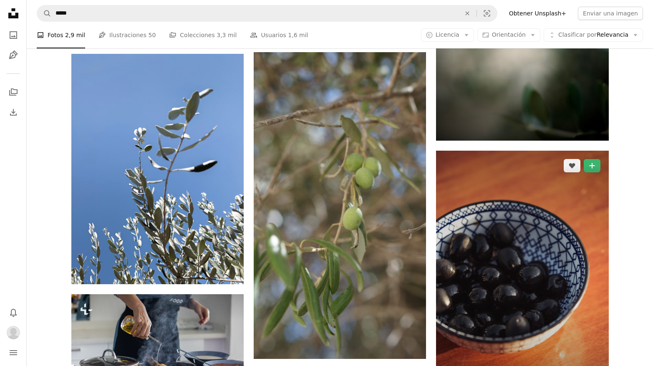
scroll to position [14250, 0]
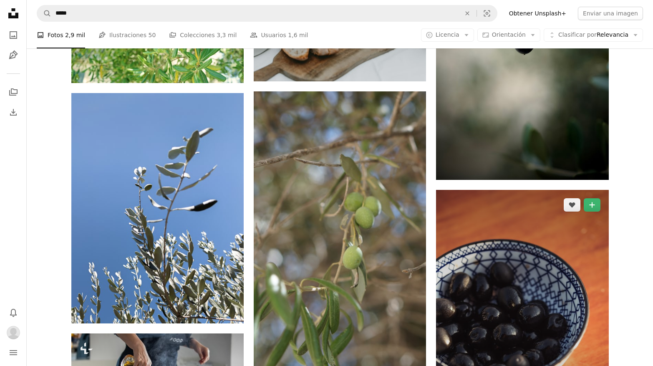
click at [576, 312] on img at bounding box center [522, 319] width 172 height 258
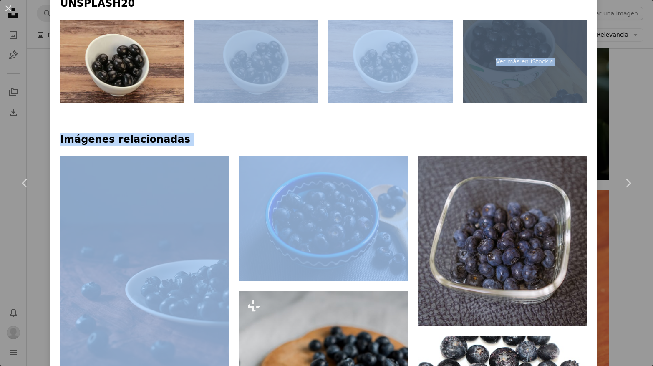
scroll to position [471, 0]
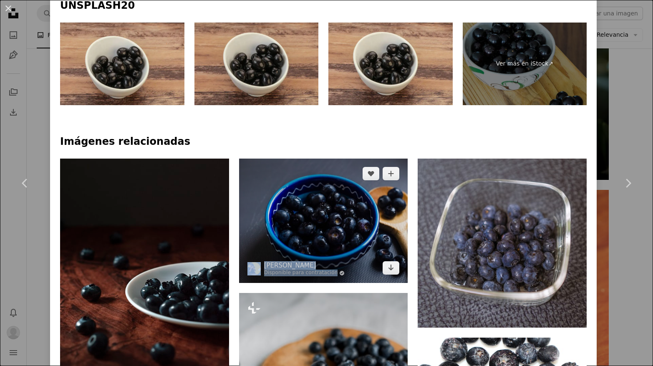
drag, startPoint x: 237, startPoint y: 174, endPoint x: 269, endPoint y: 266, distance: 98.2
click at [395, 170] on icon "A plus sign" at bounding box center [391, 173] width 7 height 7
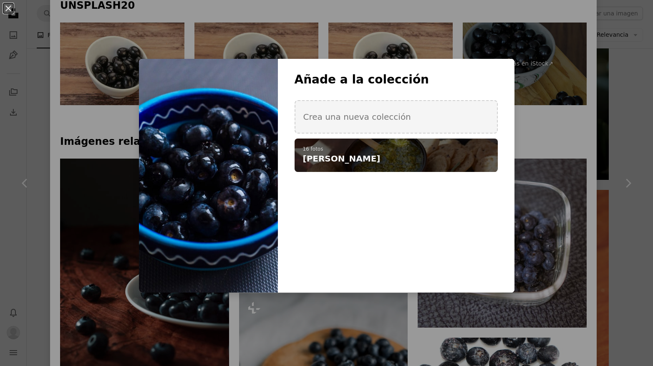
drag, startPoint x: 378, startPoint y: 165, endPoint x: 376, endPoint y: 172, distance: 6.9
click at [378, 165] on div "A checkmark A plus sign 16 fotos [PERSON_NAME]" at bounding box center [396, 155] width 203 height 33
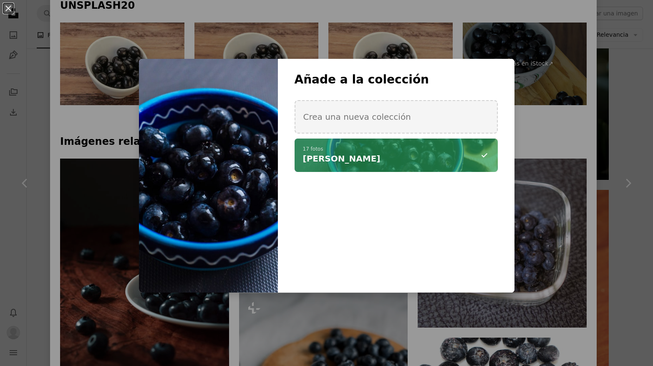
drag, startPoint x: 553, startPoint y: 118, endPoint x: 542, endPoint y: 120, distance: 11.0
click at [553, 118] on div "An X shape Añade a la colección Crea una nueva colección A checkmark A minus si…" at bounding box center [326, 183] width 653 height 366
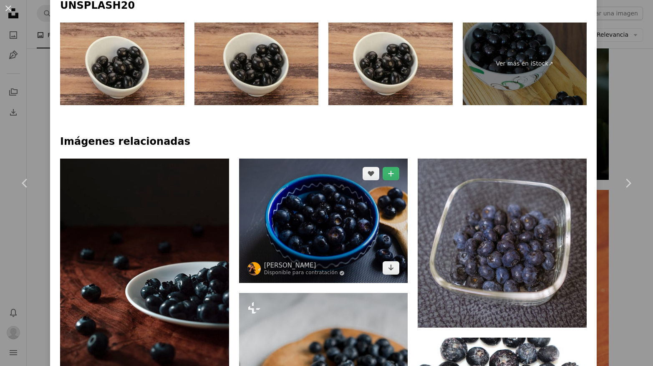
click at [346, 207] on img at bounding box center [323, 221] width 169 height 124
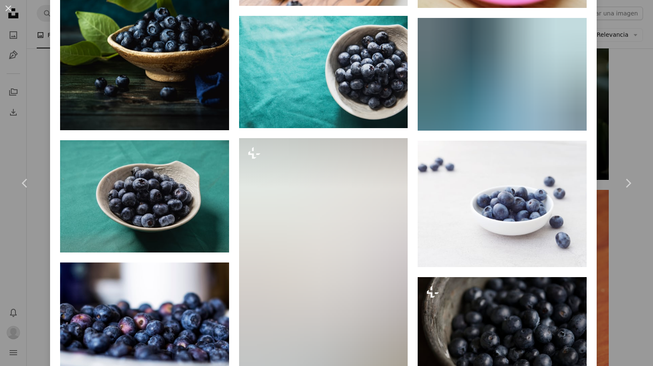
scroll to position [1252, 0]
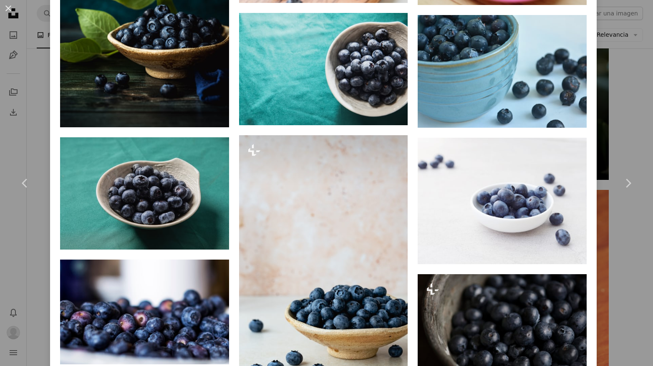
click at [625, 126] on div "An X shape Chevron left Chevron right [PERSON_NAME] Disponible para contratació…" at bounding box center [326, 183] width 653 height 366
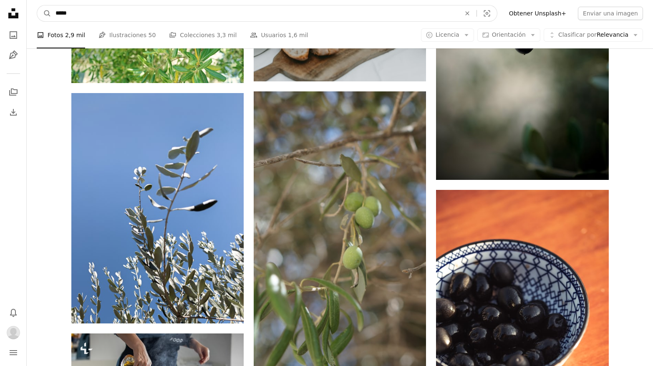
click at [193, 19] on input "*****" at bounding box center [254, 13] width 407 height 16
click at [194, 20] on input "*****" at bounding box center [254, 13] width 407 height 16
paste input "*****"
type input "**********"
click button "A magnifying glass" at bounding box center [44, 13] width 14 height 16
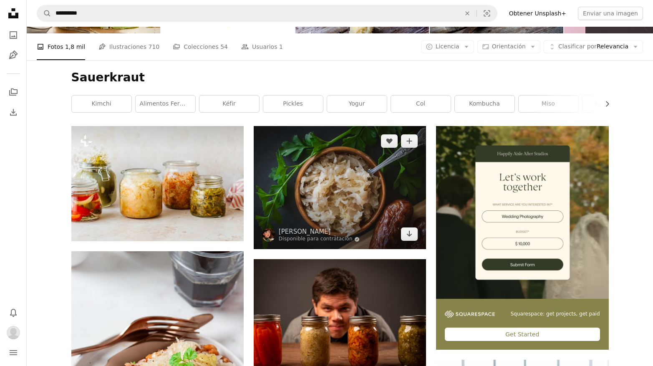
scroll to position [83, 0]
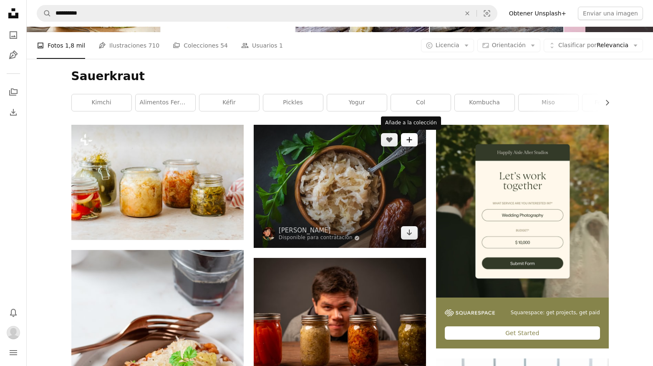
click at [408, 143] on icon "A plus sign" at bounding box center [409, 140] width 7 height 7
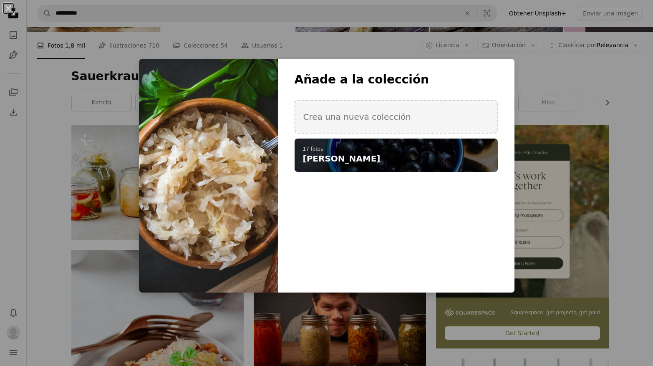
click at [384, 165] on div "A checkmark A plus sign 17 fotos [PERSON_NAME]" at bounding box center [396, 155] width 203 height 33
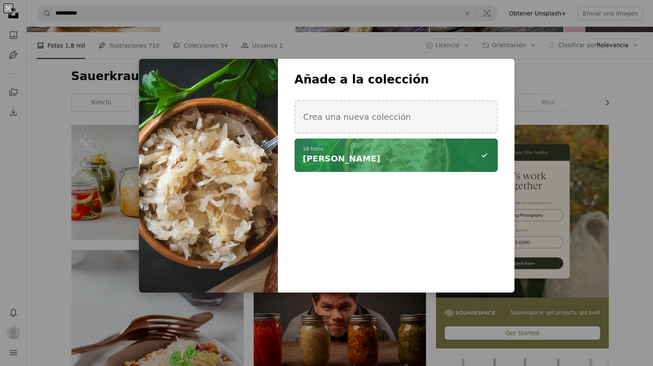
click at [585, 75] on div "An X shape Añade a la colección Crea una nueva colección A checkmark A minus si…" at bounding box center [326, 183] width 653 height 366
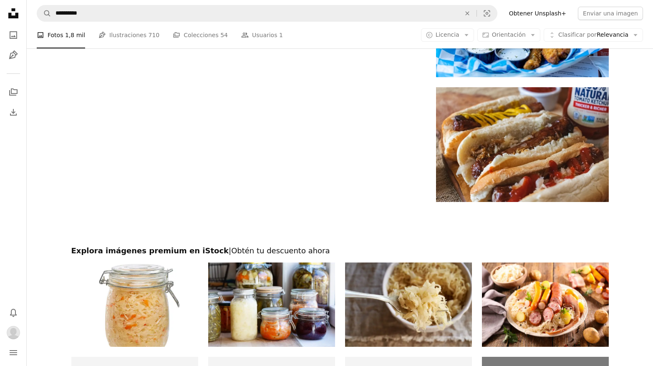
scroll to position [1521, 0]
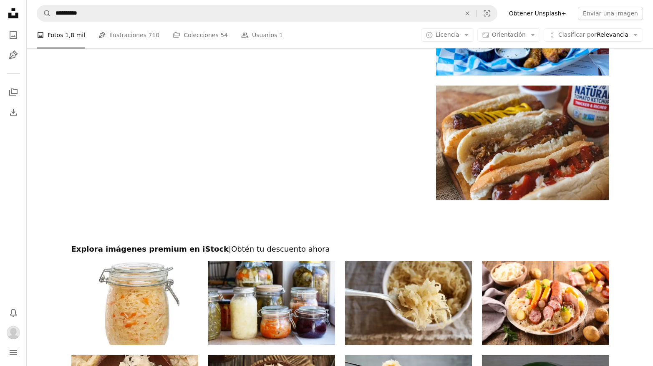
drag, startPoint x: 643, startPoint y: 275, endPoint x: 636, endPoint y: 285, distance: 11.8
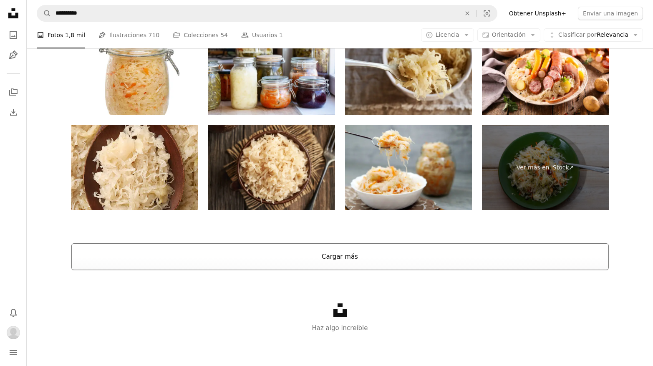
click at [513, 260] on button "Cargar más" at bounding box center [340, 256] width 538 height 27
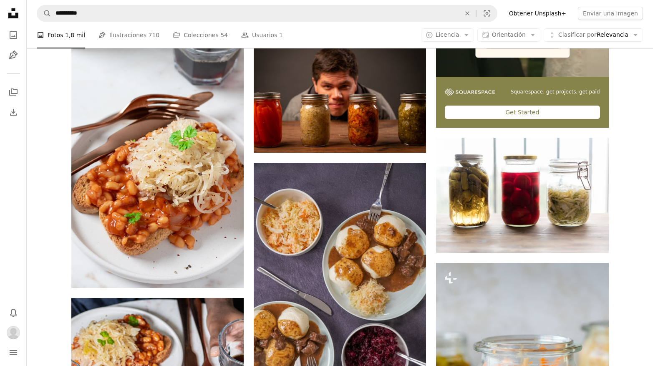
scroll to position [0, 0]
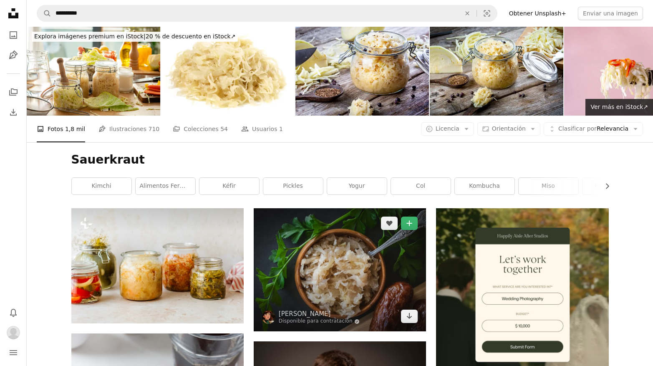
click at [342, 265] on img at bounding box center [340, 269] width 172 height 123
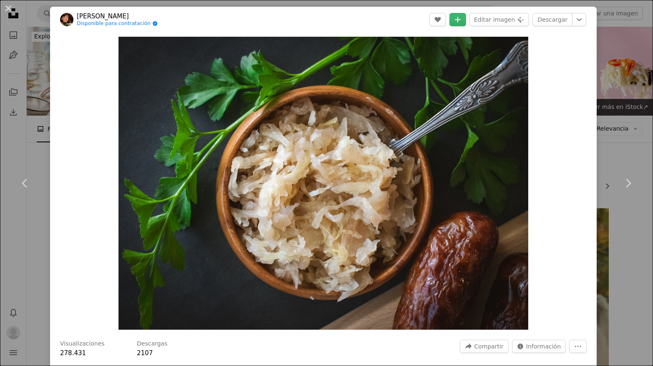
click at [27, 57] on div "An X shape Chevron left Chevron right [PERSON_NAME] Disponible para contratació…" at bounding box center [326, 183] width 653 height 366
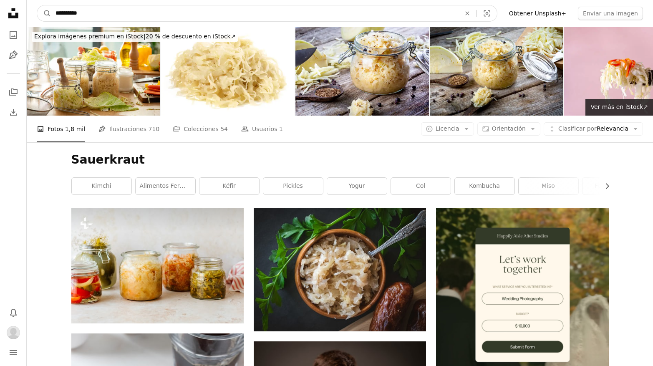
click at [56, 17] on input "**********" at bounding box center [254, 13] width 407 height 16
click at [58, 15] on input "**********" at bounding box center [254, 13] width 407 height 16
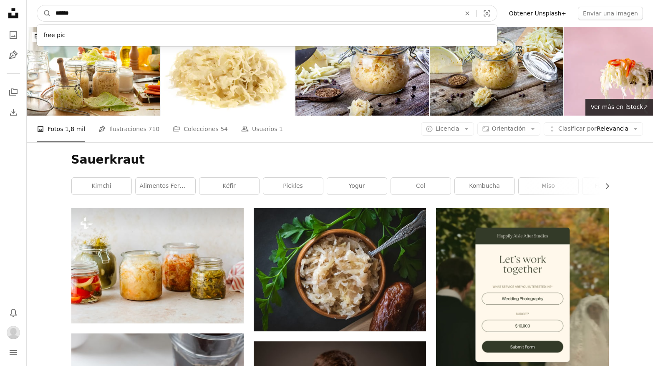
type input "*******"
click button "A magnifying glass" at bounding box center [44, 13] width 14 height 16
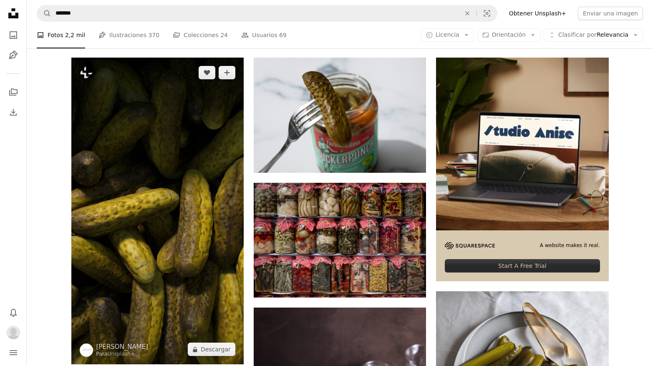
scroll to position [150, 0]
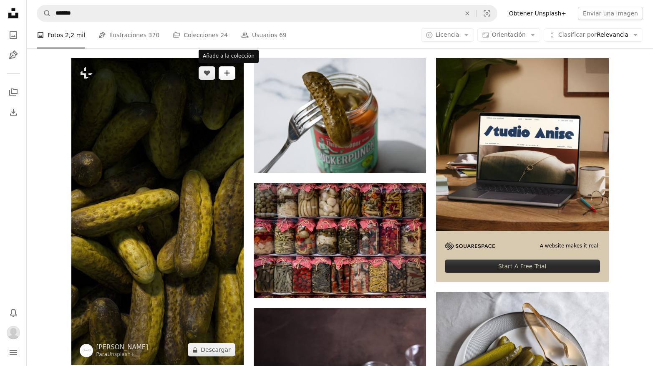
click at [229, 73] on icon "A plus sign" at bounding box center [227, 73] width 7 height 7
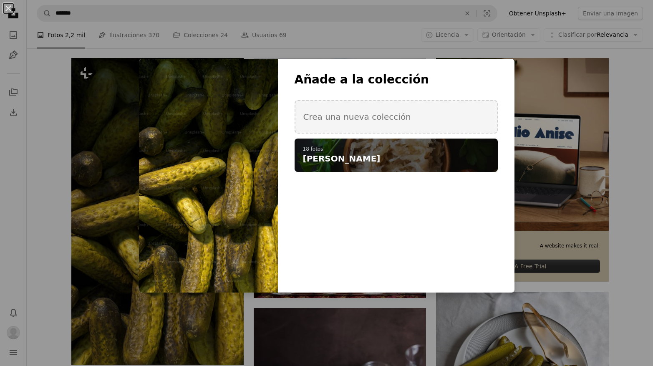
click at [337, 157] on span "[PERSON_NAME]" at bounding box center [342, 159] width 78 height 12
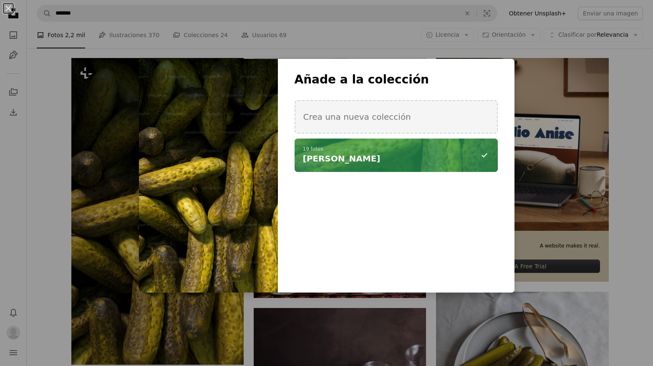
click at [48, 211] on div "An X shape Añade a la colección Crea una nueva colección A checkmark A minus si…" at bounding box center [326, 183] width 653 height 366
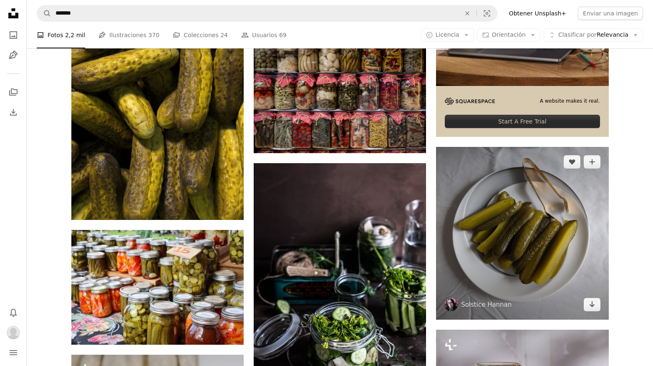
scroll to position [334, 0]
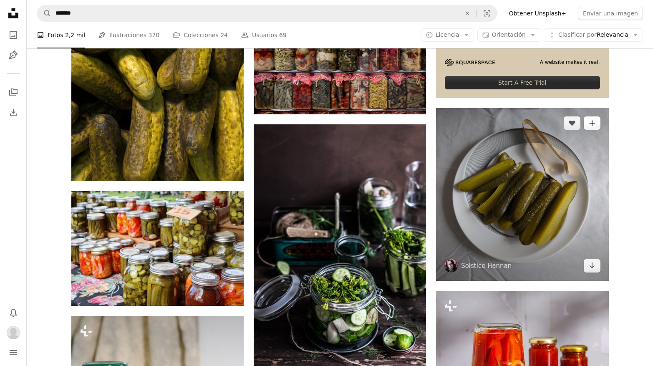
click at [592, 123] on icon "Añade a la colección" at bounding box center [591, 123] width 5 height 5
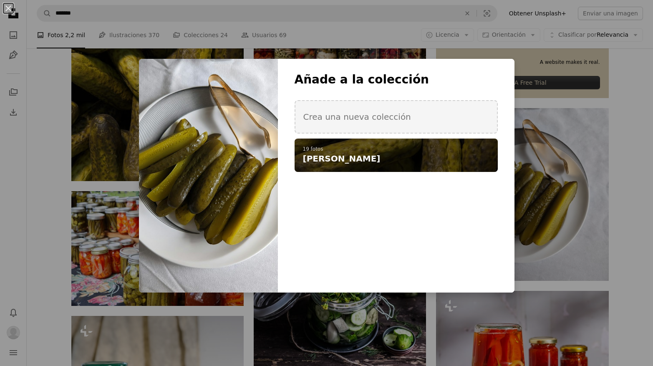
click at [416, 152] on div "A checkmark A plus sign 19 fotos [PERSON_NAME]" at bounding box center [396, 155] width 203 height 33
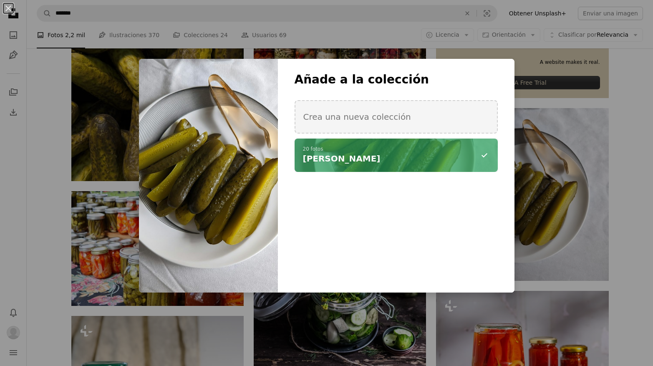
click at [57, 254] on div "An X shape Añade a la colección Crea una nueva colección A checkmark A minus si…" at bounding box center [326, 183] width 653 height 366
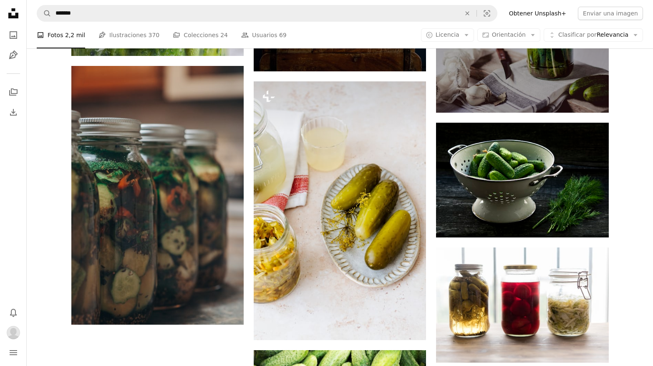
scroll to position [1112, 0]
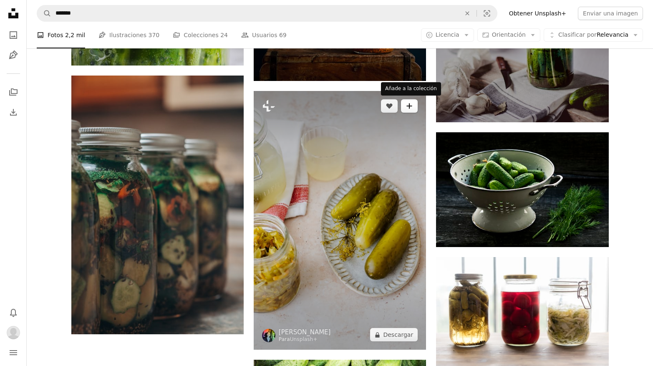
click at [410, 106] on icon "A plus sign" at bounding box center [409, 106] width 7 height 7
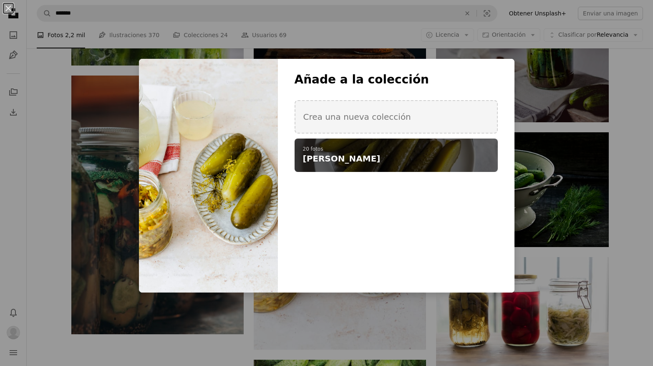
click at [380, 151] on p "20 fotos" at bounding box center [396, 149] width 187 height 7
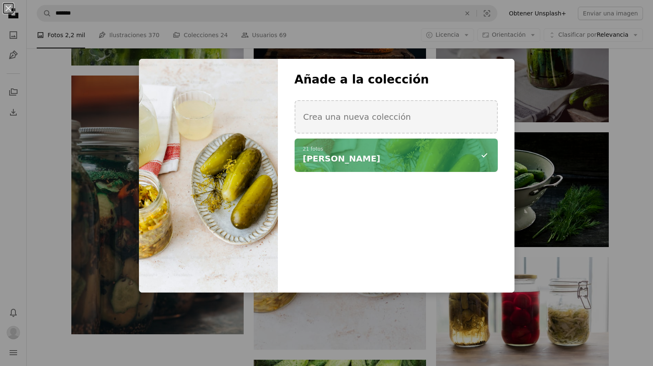
click at [634, 173] on div "An X shape Añade a la colección Crea una nueva colección A checkmark A minus si…" at bounding box center [326, 183] width 653 height 366
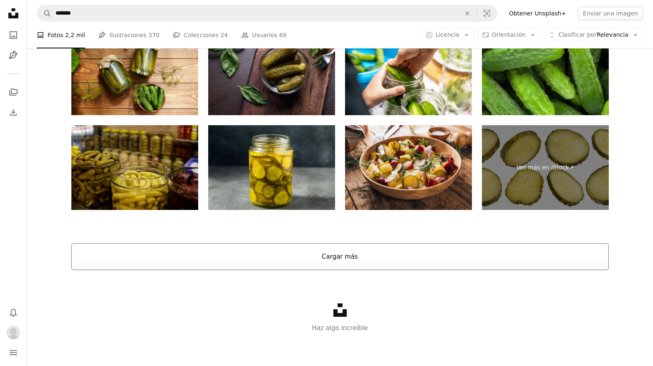
click at [509, 254] on button "Cargar más" at bounding box center [340, 256] width 538 height 27
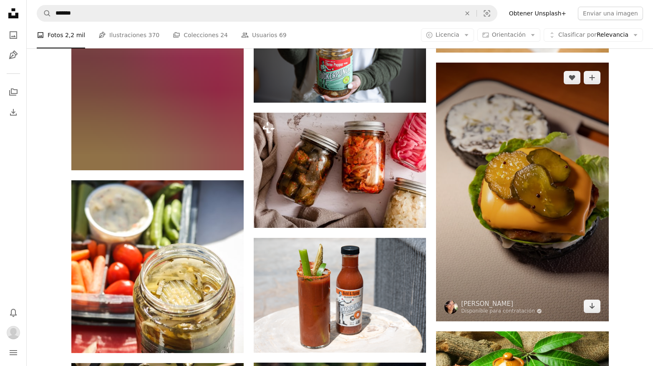
scroll to position [3108, 0]
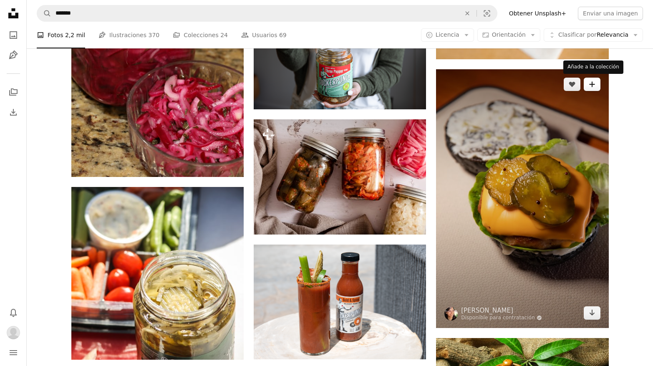
click at [594, 85] on icon "A plus sign" at bounding box center [592, 84] width 7 height 7
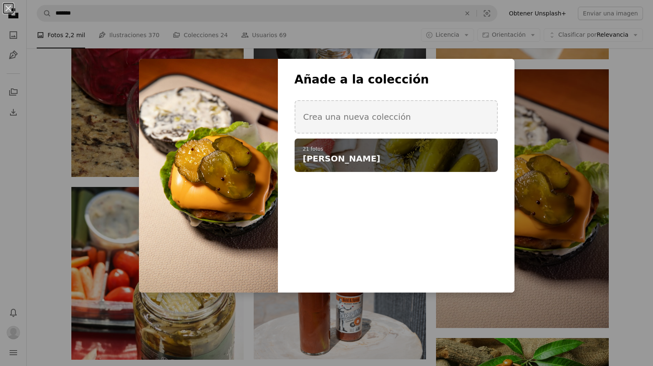
drag, startPoint x: 442, startPoint y: 159, endPoint x: 467, endPoint y: 152, distance: 25.8
click at [442, 159] on h4 "[PERSON_NAME]" at bounding box center [391, 159] width 177 height 12
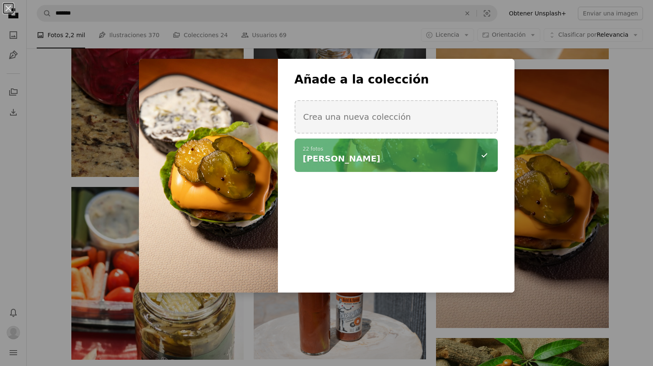
click at [632, 177] on div "An X shape Añade a la colección Crea una nueva colección A checkmark A minus si…" at bounding box center [326, 183] width 653 height 366
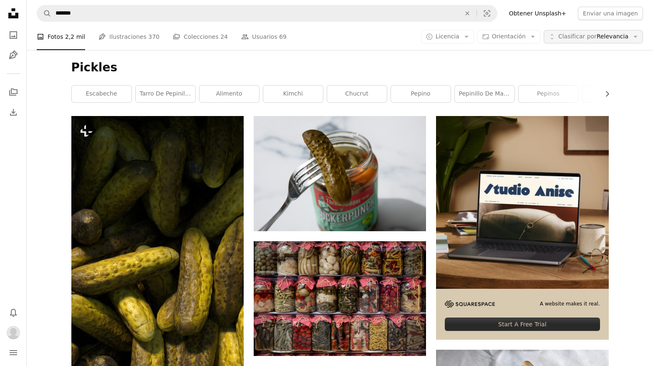
scroll to position [81, 0]
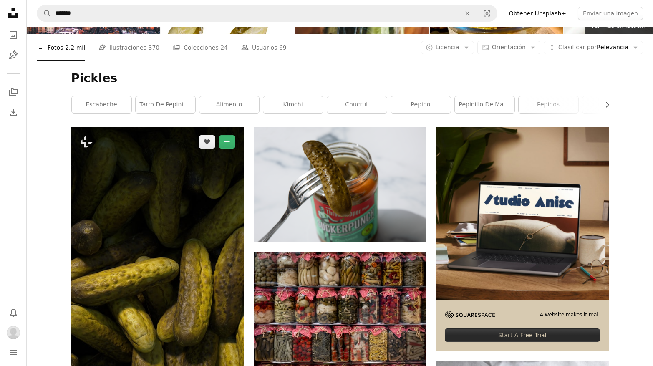
click at [205, 242] on img at bounding box center [157, 280] width 172 height 307
